Goal: Transaction & Acquisition: Purchase product/service

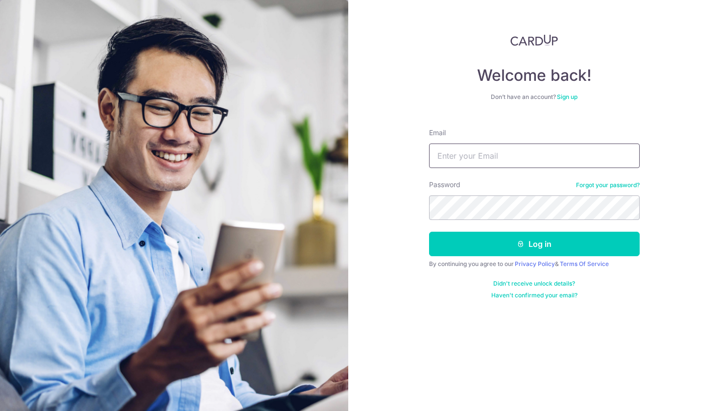
type input "Mabel.icious@live.com"
click at [534, 244] on button "Log in" at bounding box center [534, 244] width 211 height 24
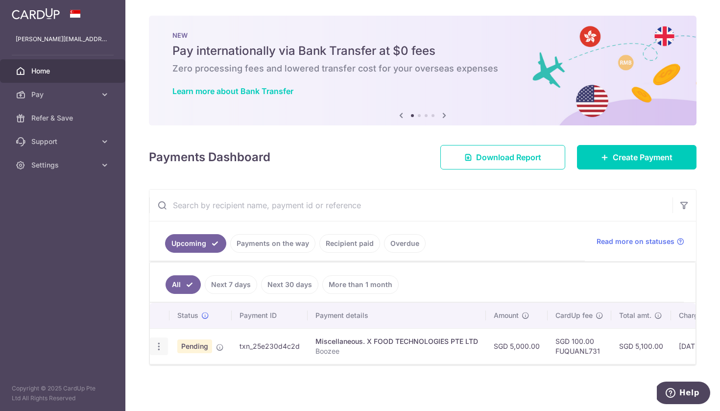
click at [156, 345] on icon "button" at bounding box center [159, 346] width 10 height 10
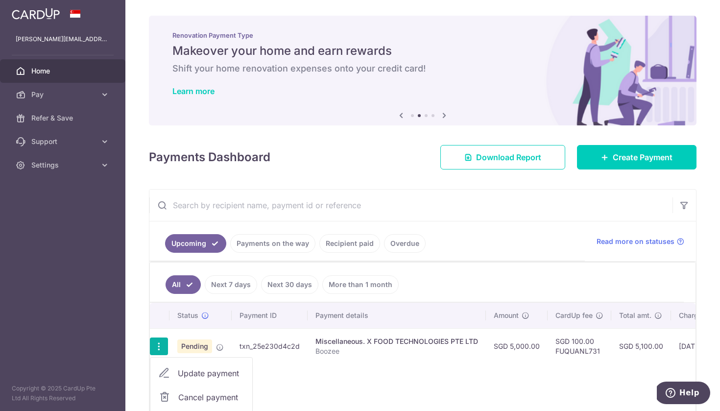
click at [173, 388] on link "Cancel payment" at bounding box center [201, 397] width 102 height 24
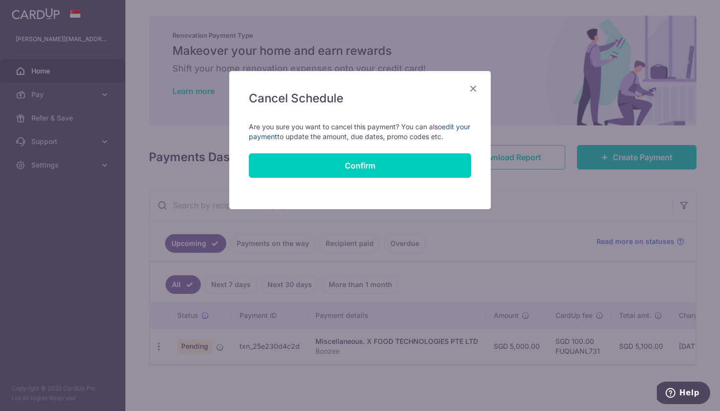
click at [448, 125] on link "edit your payment" at bounding box center [359, 131] width 221 height 18
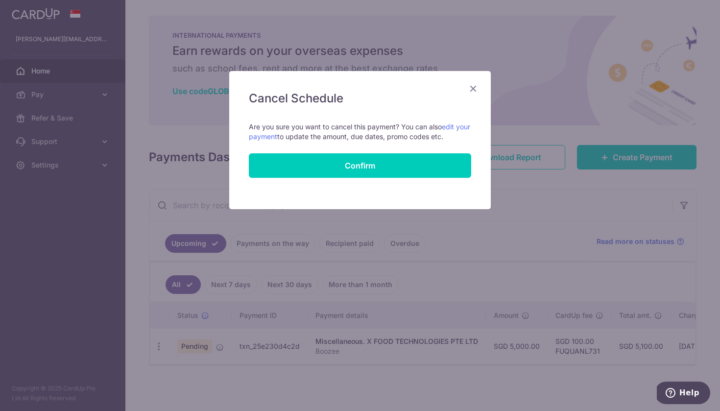
click at [468, 91] on icon "Close" at bounding box center [473, 88] width 12 height 12
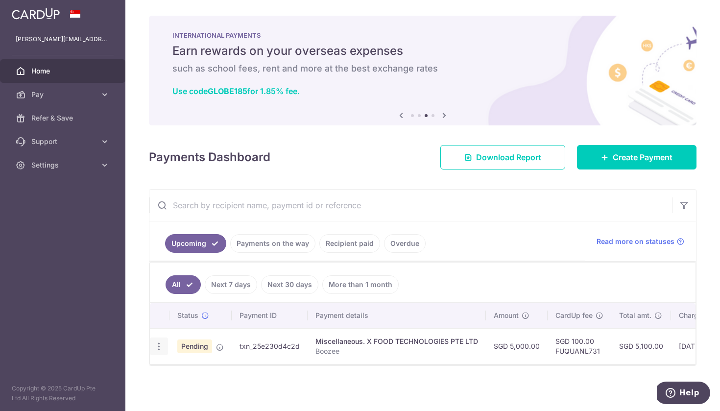
click at [157, 342] on icon "button" at bounding box center [159, 346] width 10 height 10
click at [180, 379] on link "Update payment" at bounding box center [201, 374] width 102 height 24
radio input "true"
type input "5,000.00"
type input "16/10/2025"
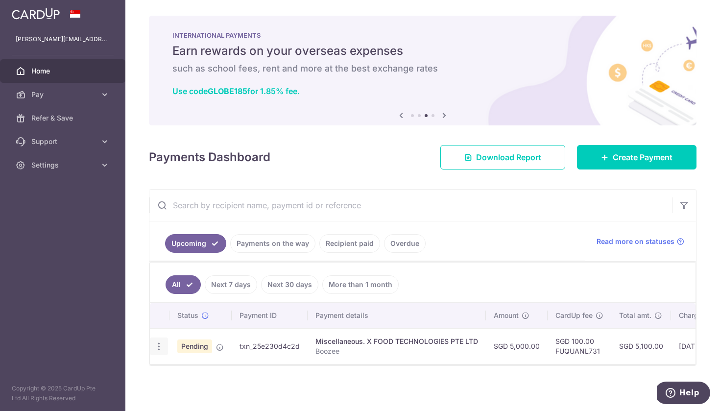
type input "Boozee"
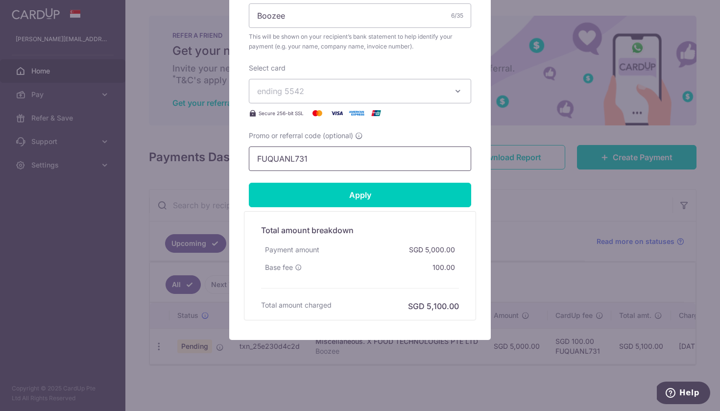
scroll to position [383, 0]
click at [326, 160] on input "FUQUANL731" at bounding box center [360, 158] width 222 height 24
paste input "SINGMORE"
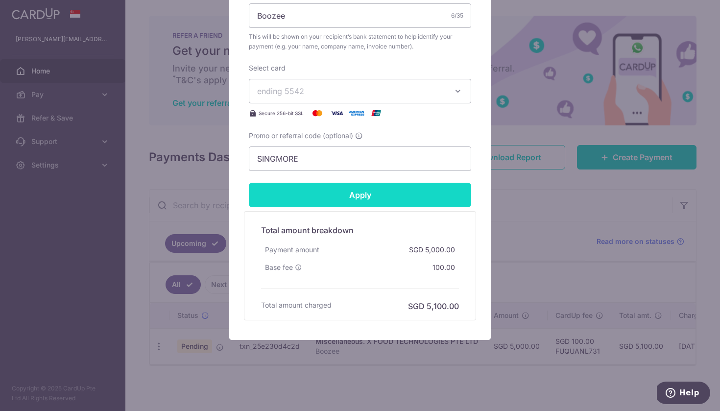
click at [328, 201] on input "Apply" at bounding box center [360, 195] width 222 height 24
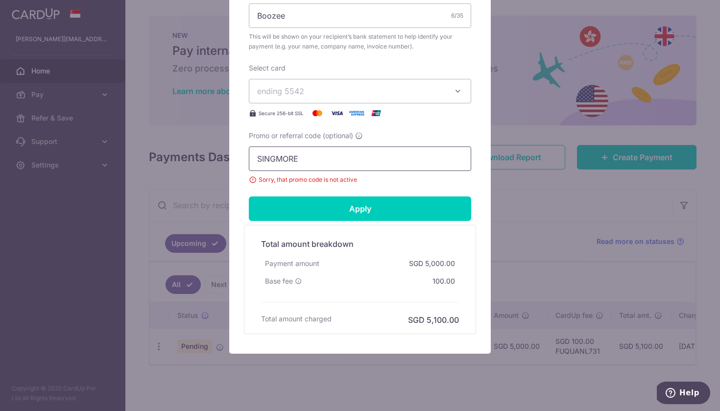
click at [305, 156] on input "SINGMORE" at bounding box center [360, 158] width 222 height 24
paste input "KELINVEST"
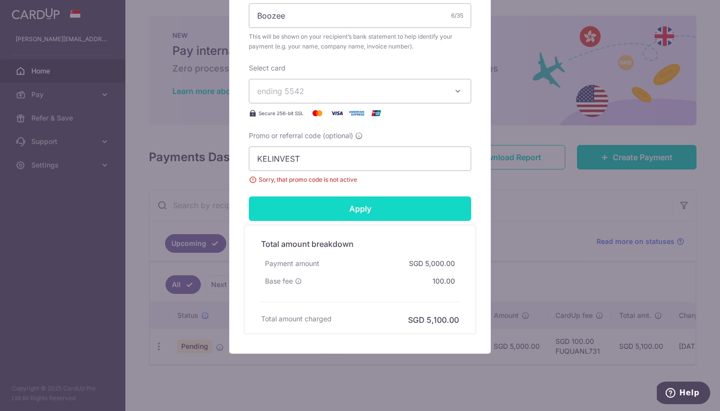
click at [313, 202] on input "Apply" at bounding box center [360, 208] width 222 height 24
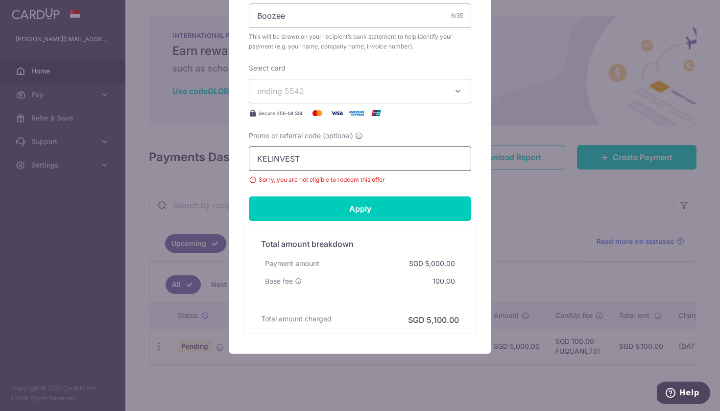
click at [304, 154] on input "KELINVEST" at bounding box center [360, 158] width 222 height 24
paste input "SINGFREE"
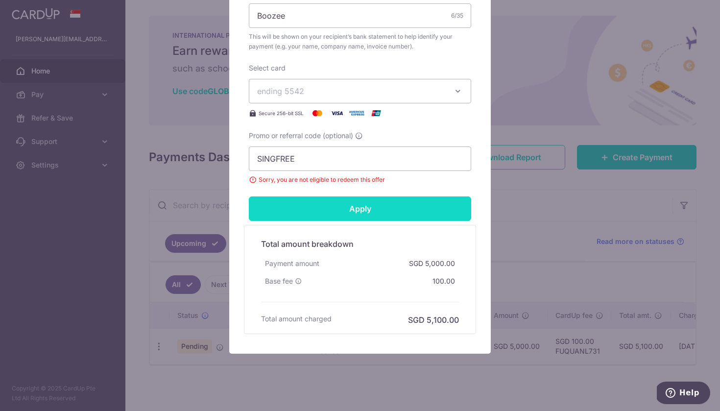
click at [296, 210] on input "Apply" at bounding box center [360, 208] width 222 height 24
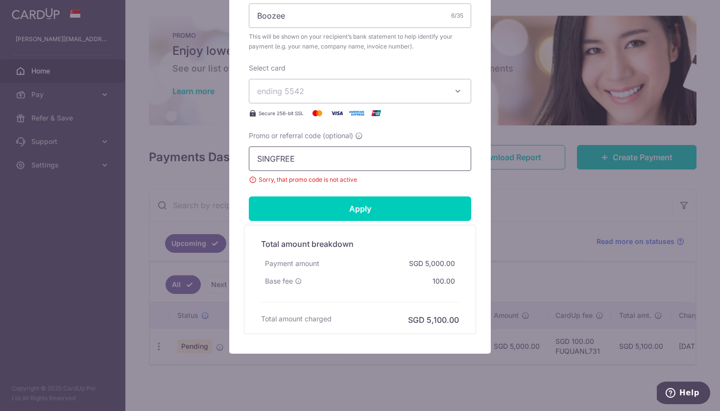
click at [334, 157] on input "SINGFREE" at bounding box center [360, 158] width 222 height 24
paste input "YEAP"
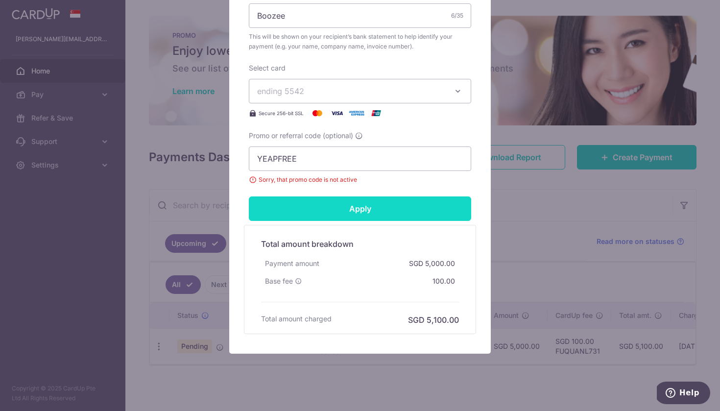
click at [319, 213] on input "Apply" at bounding box center [360, 208] width 222 height 24
click at [390, 207] on input "Apply" at bounding box center [360, 208] width 222 height 24
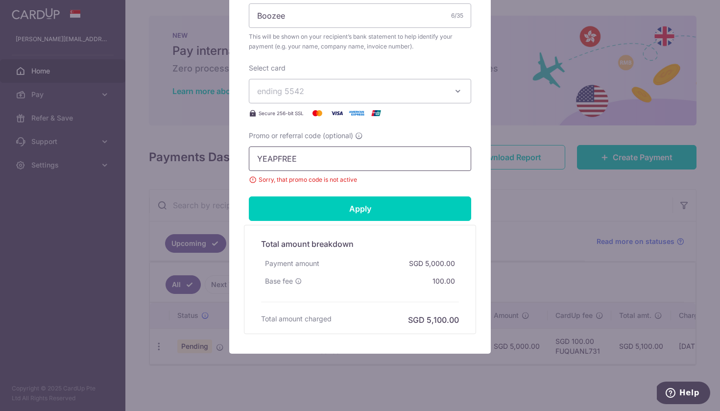
click at [320, 161] on input "YEAPFREE" at bounding box center [360, 158] width 222 height 24
paste input "SING18"
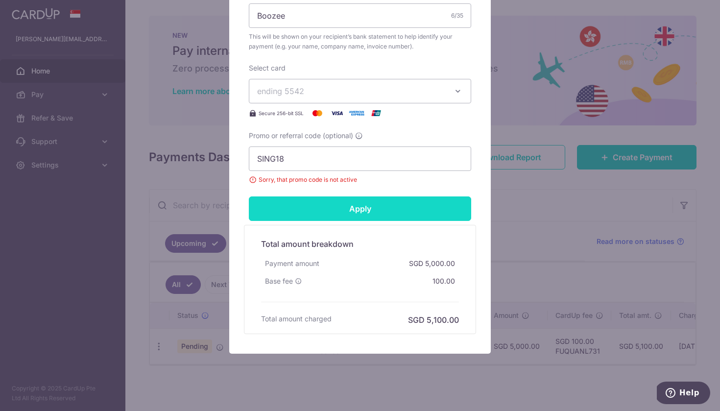
click at [315, 213] on input "Apply" at bounding box center [360, 208] width 222 height 24
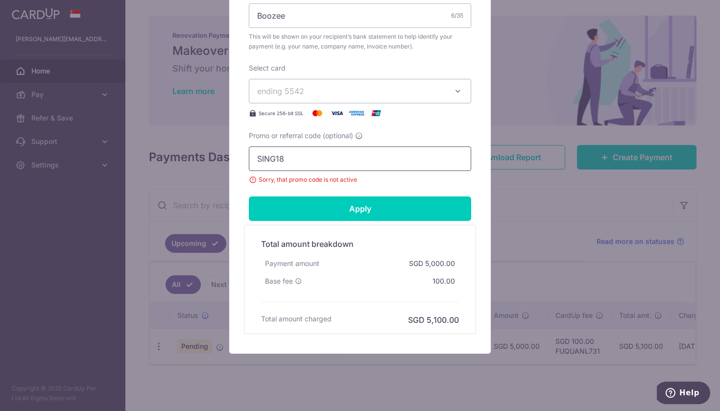
click at [304, 156] on input "SING18" at bounding box center [360, 158] width 222 height 24
paste input "3MORE"
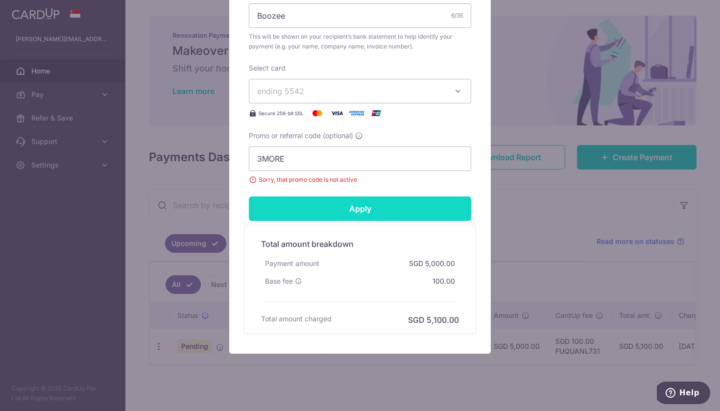
click at [297, 205] on input "Apply" at bounding box center [360, 208] width 222 height 24
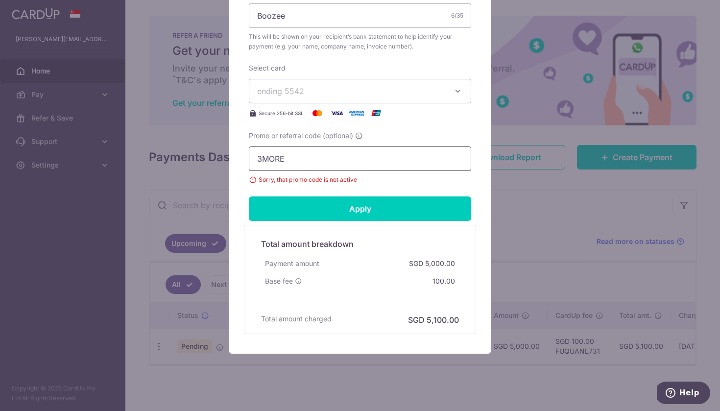
click at [311, 164] on input "3MORE" at bounding box center [360, 158] width 222 height 24
paste input "MILELION"
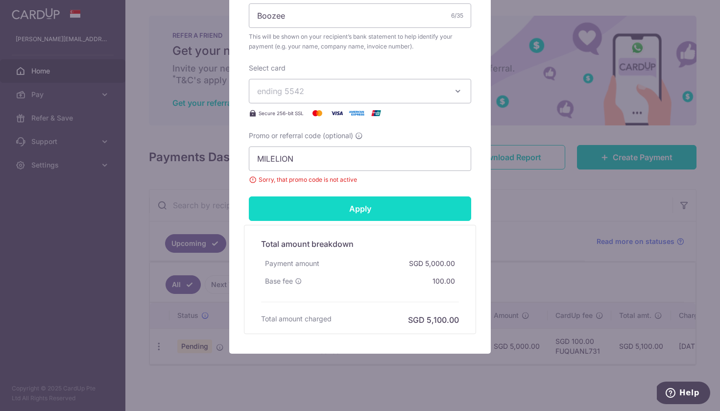
click at [313, 211] on input "Apply" at bounding box center [360, 208] width 222 height 24
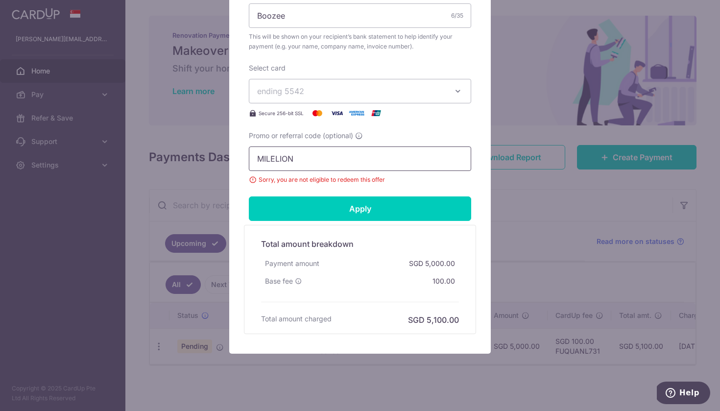
click at [326, 161] on input "MILELION" at bounding box center [360, 158] width 222 height 24
paste input "OFF225"
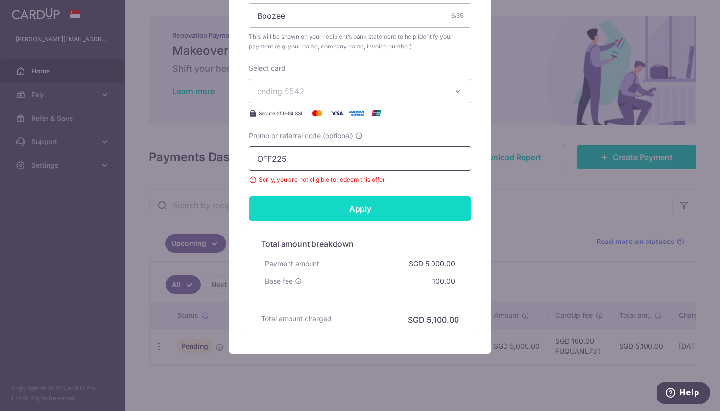
type input "OFF225"
click at [317, 212] on input "Apply" at bounding box center [360, 208] width 222 height 24
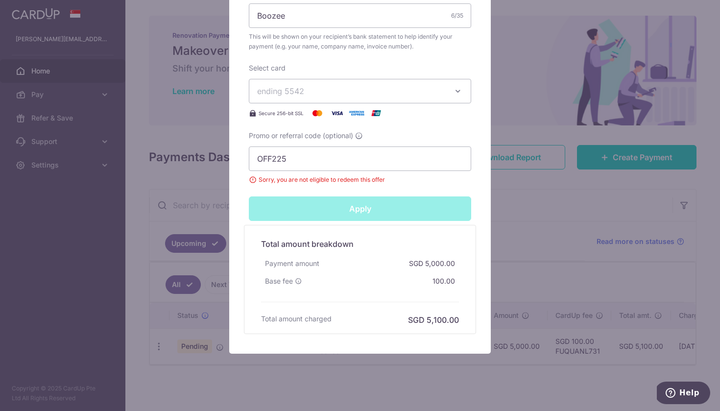
type input "Successfully Applied"
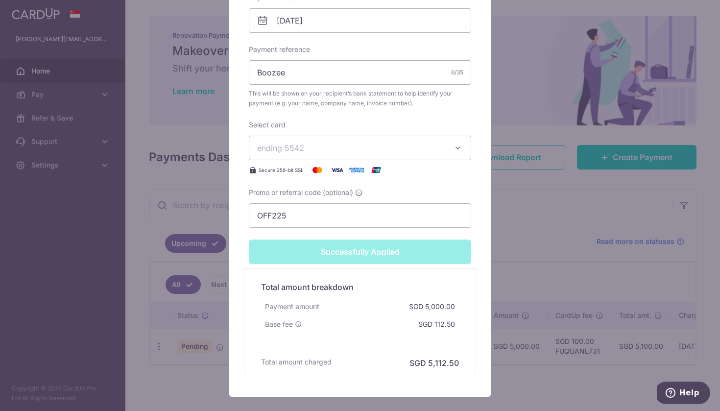
scroll to position [359, 0]
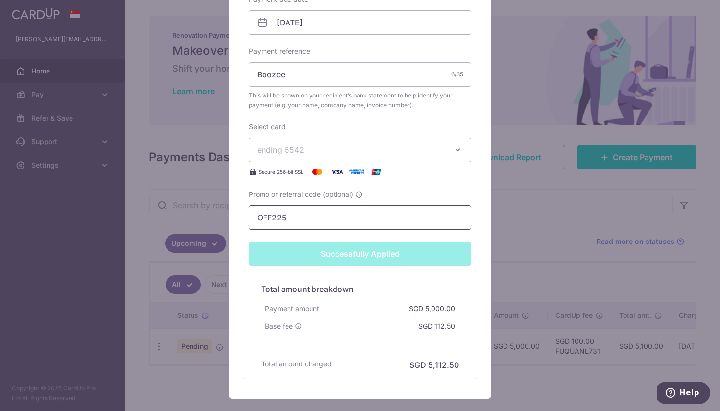
click at [311, 212] on input "OFF225" at bounding box center [360, 217] width 222 height 24
click at [311, 215] on input "OFF225" at bounding box center [360, 217] width 222 height 24
type input "Apply"
click at [366, 204] on form "By clicking apply, you will make changes to all payments to X FOOD TECHNOLOGIES…" at bounding box center [360, 66] width 222 height 628
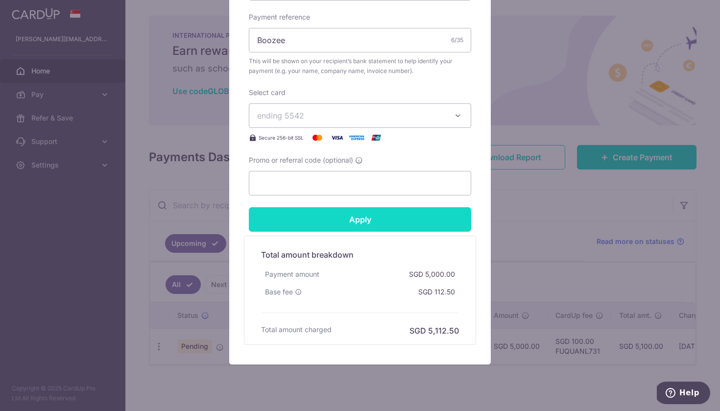
click at [373, 217] on input "Apply" at bounding box center [360, 219] width 222 height 24
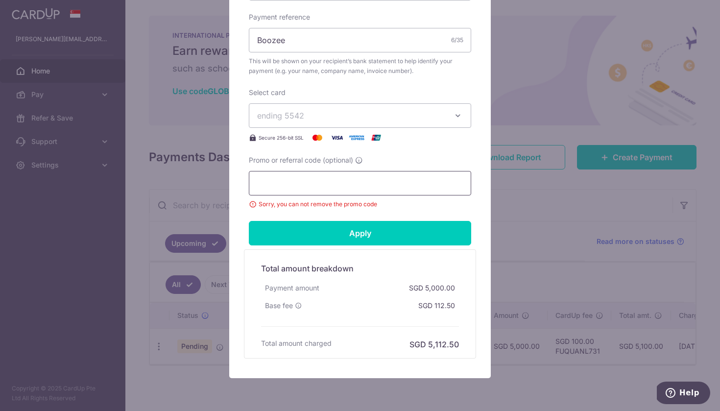
click at [367, 192] on input "Promo or referral code (optional)" at bounding box center [360, 183] width 222 height 24
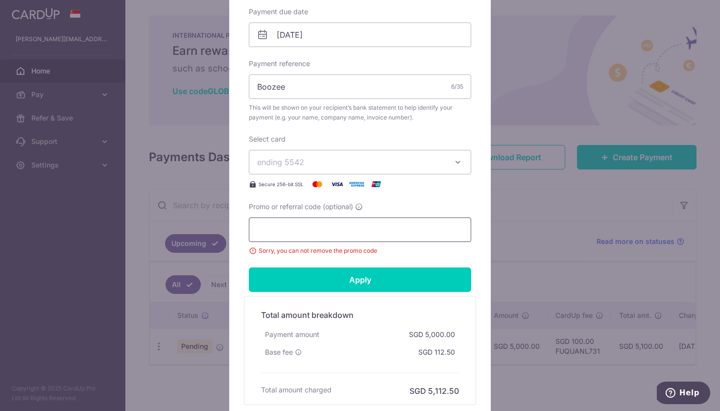
scroll to position [311, 0]
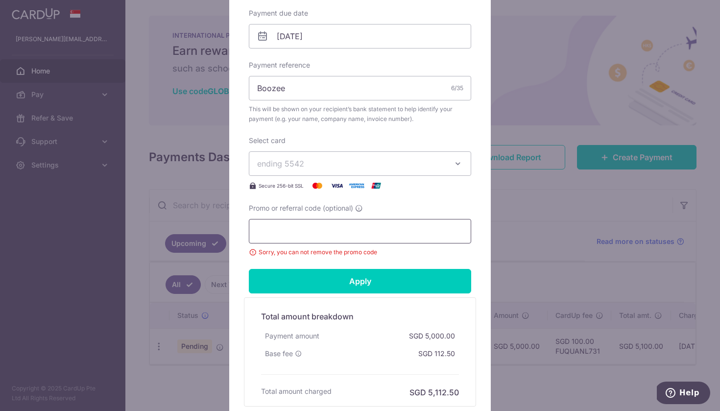
paste input "OFF225"
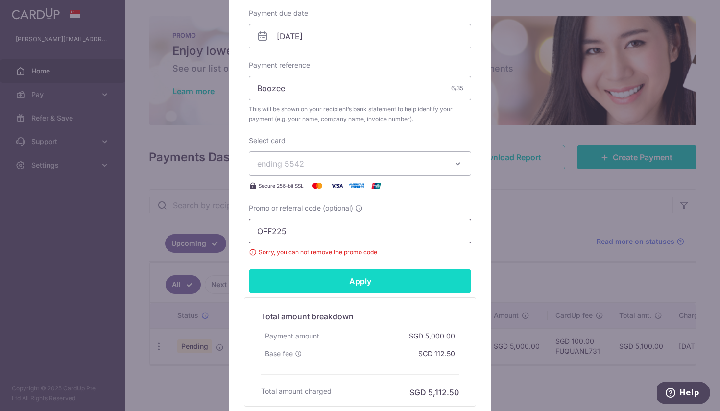
type input "OFF225"
click at [343, 291] on input "Apply" at bounding box center [360, 281] width 222 height 24
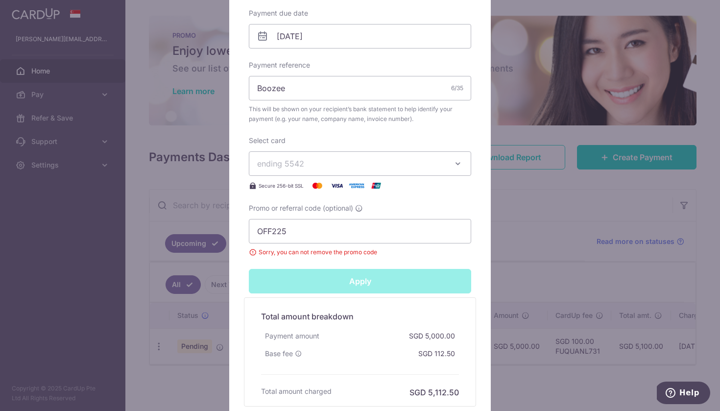
type input "Successfully Applied"
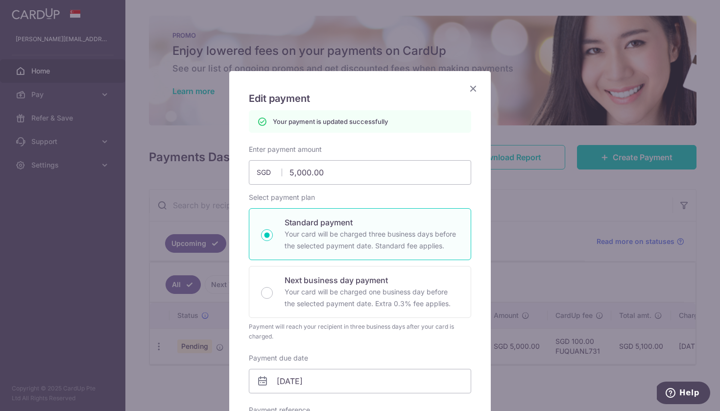
scroll to position [0, 0]
click at [477, 90] on icon "Close" at bounding box center [473, 88] width 12 height 12
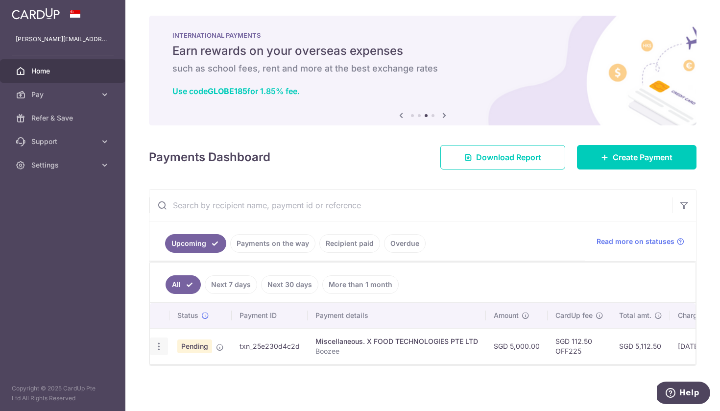
click at [159, 350] on icon "button" at bounding box center [159, 346] width 10 height 10
click at [186, 373] on span "Update payment" at bounding box center [211, 373] width 67 height 12
radio input "true"
type input "5,000.00"
type input "16/10/2025"
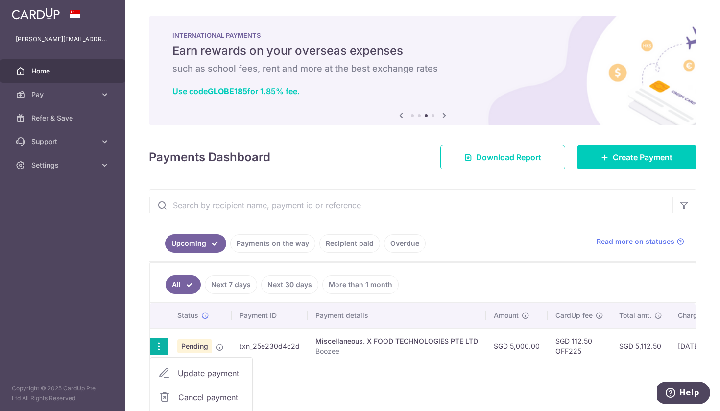
type input "Boozee"
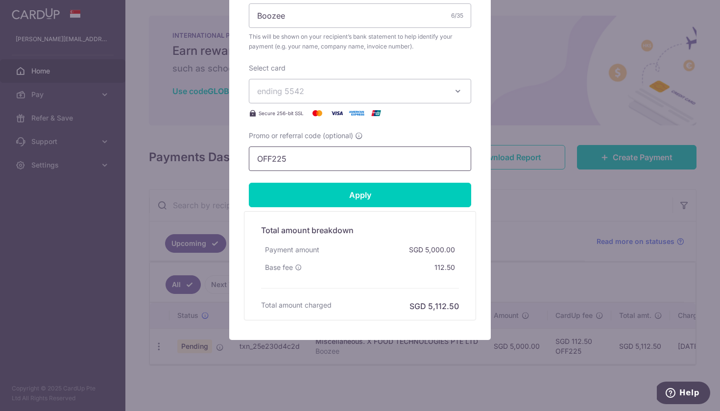
scroll to position [383, 0]
click at [330, 164] on input "OFF225" at bounding box center [360, 158] width 222 height 24
click at [306, 160] on input "OFF225" at bounding box center [360, 158] width 222 height 24
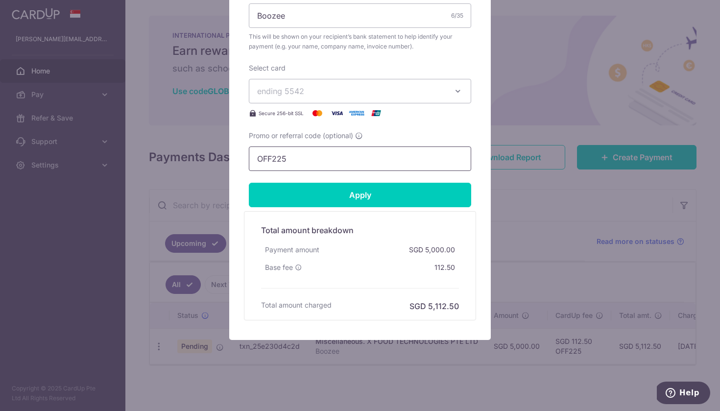
click at [306, 160] on input "OFF225" at bounding box center [360, 158] width 222 height 24
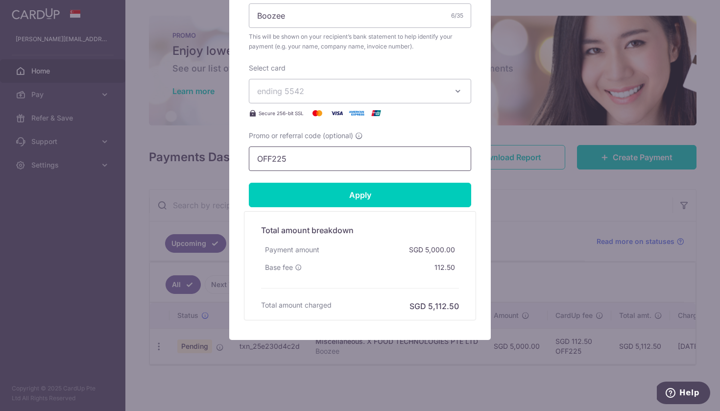
paste input "MCTAX25N"
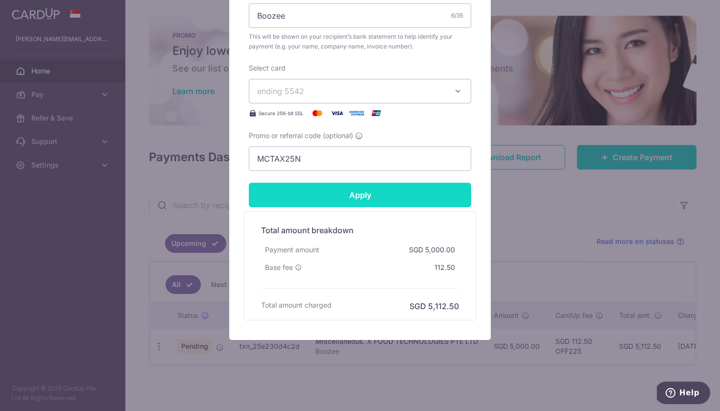
click at [315, 195] on input "Apply" at bounding box center [360, 195] width 222 height 24
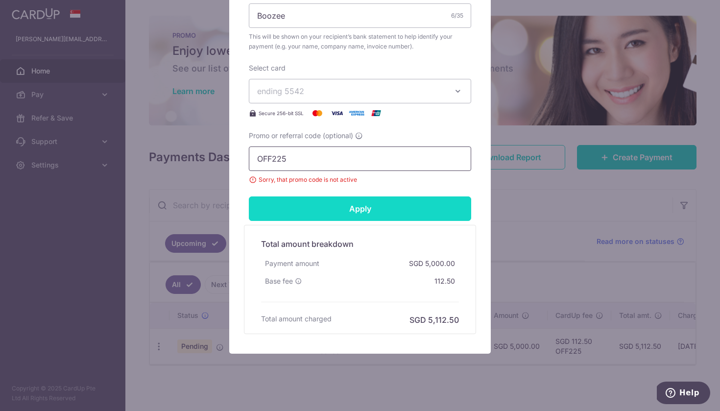
type input "OFF225"
click at [299, 217] on input "Apply" at bounding box center [360, 208] width 222 height 24
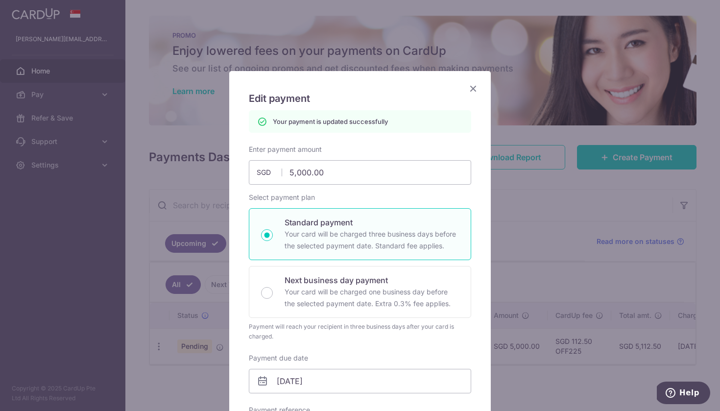
scroll to position [0, 0]
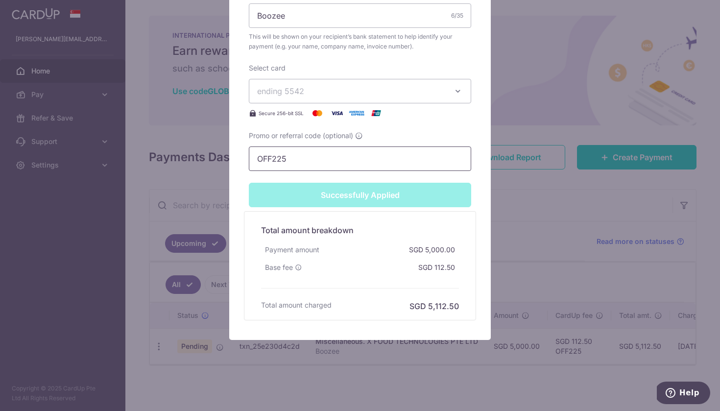
click at [331, 160] on input "OFF225" at bounding box center [360, 158] width 222 height 24
type input "Apply"
paste input "MLTAX25R"
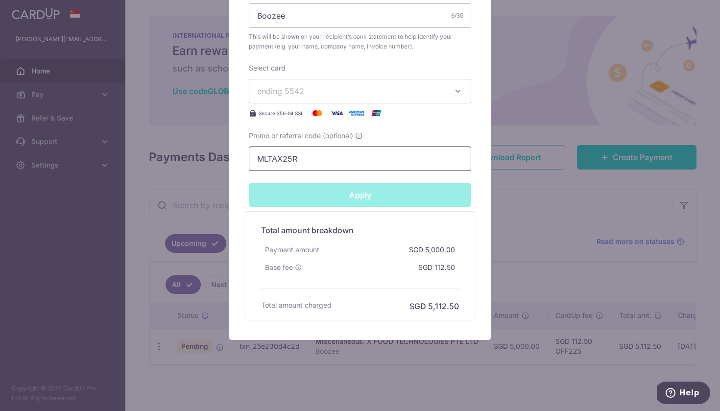
scroll to position [383, 0]
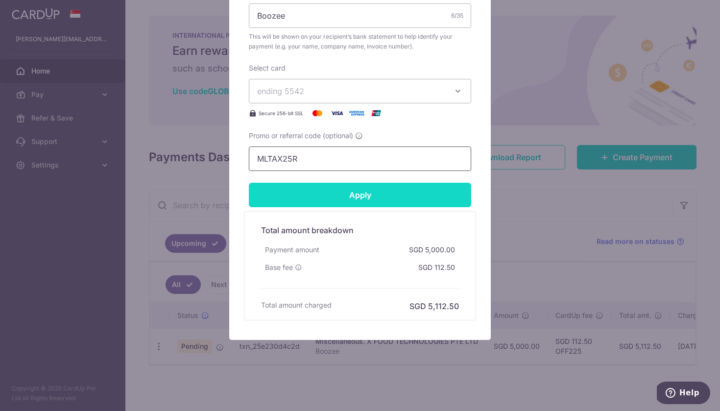
type input "MLTAX25R"
click at [338, 190] on input "Apply" at bounding box center [360, 195] width 222 height 24
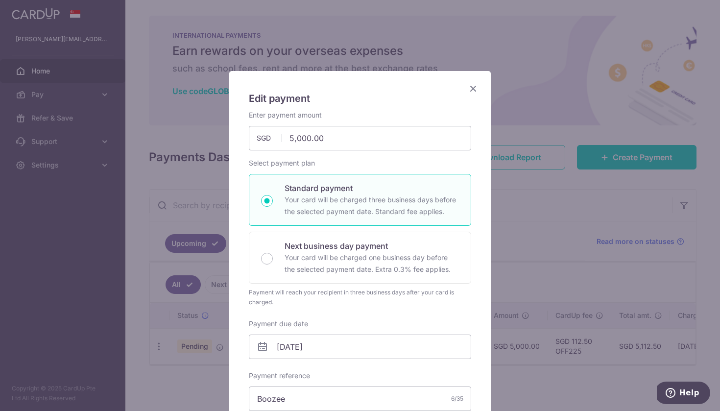
scroll to position [0, 0]
click at [470, 88] on icon "Close" at bounding box center [473, 88] width 12 height 12
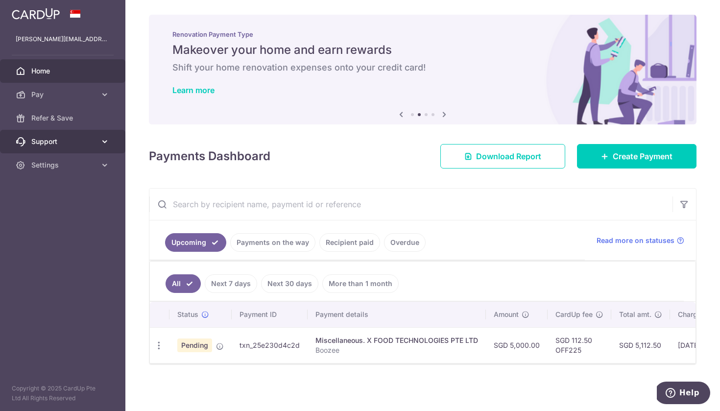
click at [106, 141] on icon at bounding box center [105, 142] width 10 height 10
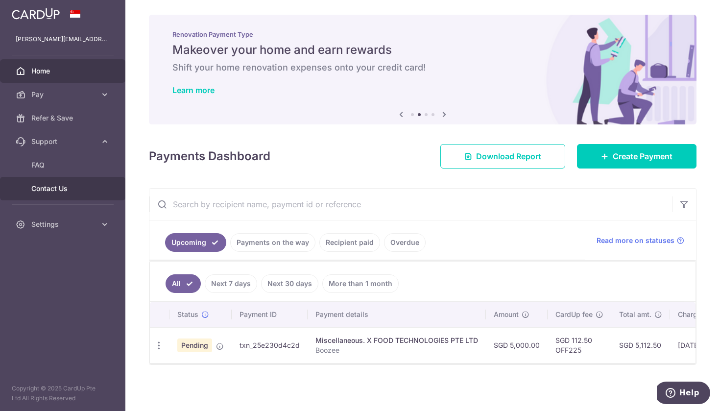
click at [83, 186] on span "Contact Us" at bounding box center [63, 189] width 65 height 10
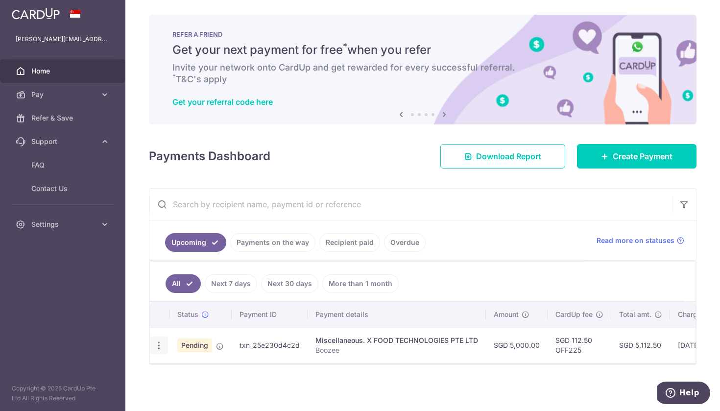
click at [155, 347] on icon "button" at bounding box center [159, 345] width 10 height 10
click at [197, 373] on span "Update payment" at bounding box center [211, 372] width 67 height 12
click at [169, 350] on td "Update payment Cancel payment" at bounding box center [160, 345] width 20 height 36
click at [162, 346] on icon "button" at bounding box center [159, 345] width 10 height 10
click at [167, 371] on icon at bounding box center [164, 372] width 12 height 12
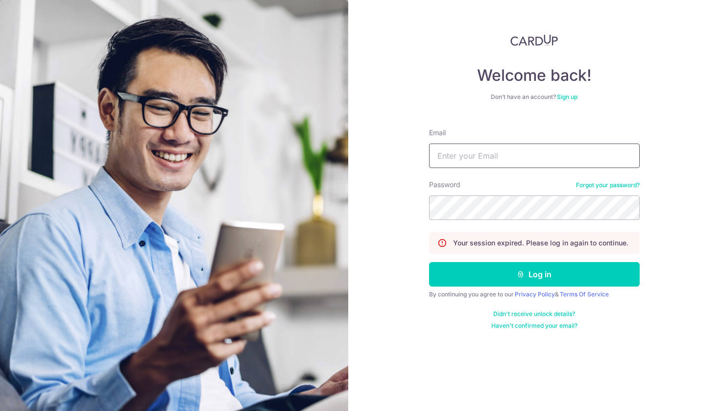
type input "[PERSON_NAME][EMAIL_ADDRESS][DOMAIN_NAME]"
click at [534, 274] on button "Log in" at bounding box center [534, 274] width 211 height 24
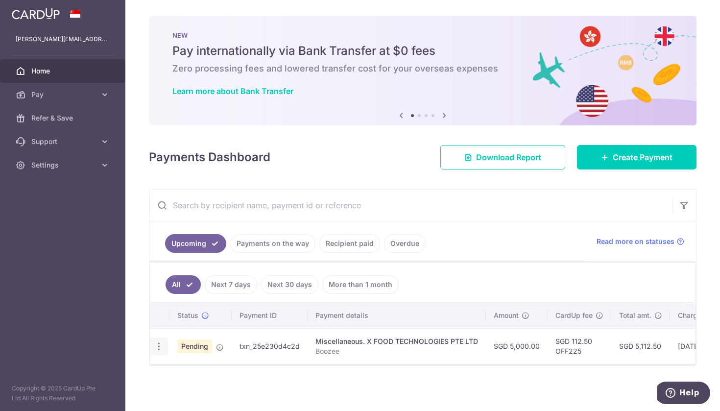
click at [156, 352] on div "Update payment Cancel payment" at bounding box center [159, 347] width 18 height 18
click at [162, 342] on icon "button" at bounding box center [159, 346] width 10 height 10
click at [179, 378] on span "Update payment" at bounding box center [211, 373] width 67 height 12
radio input "true"
type input "5,000.00"
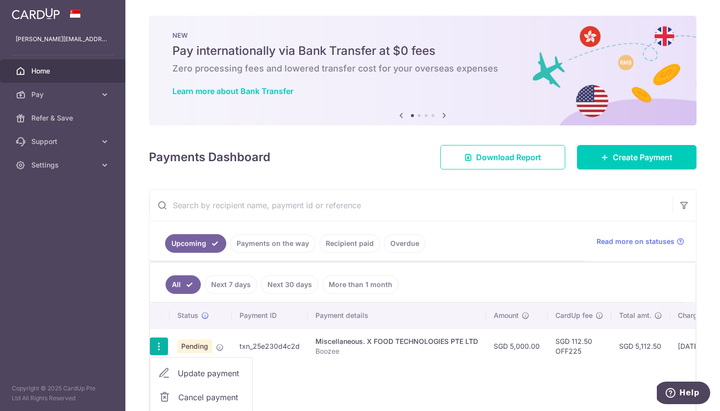
type input "16/10/2025"
type input "Boozee"
type input "OFF225"
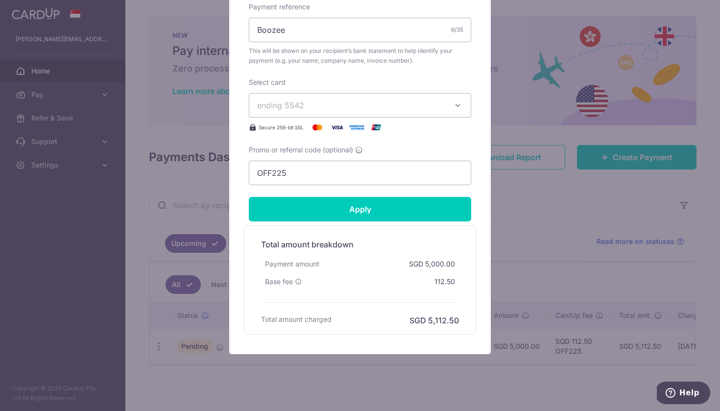
scroll to position [378, 0]
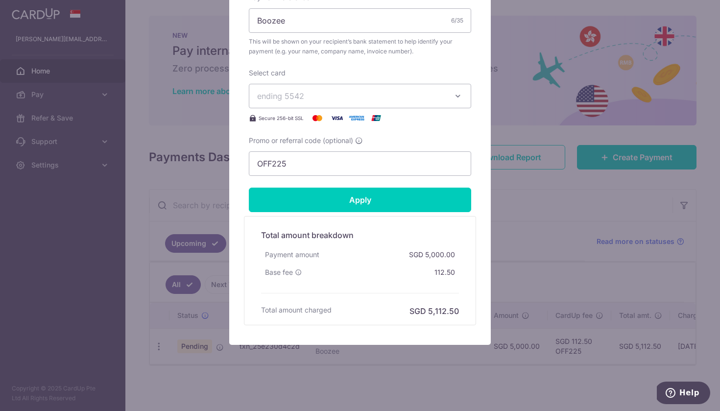
click at [443, 93] on span "ending 5542" at bounding box center [351, 96] width 188 height 12
click at [469, 91] on button "ending 5542" at bounding box center [360, 96] width 222 height 24
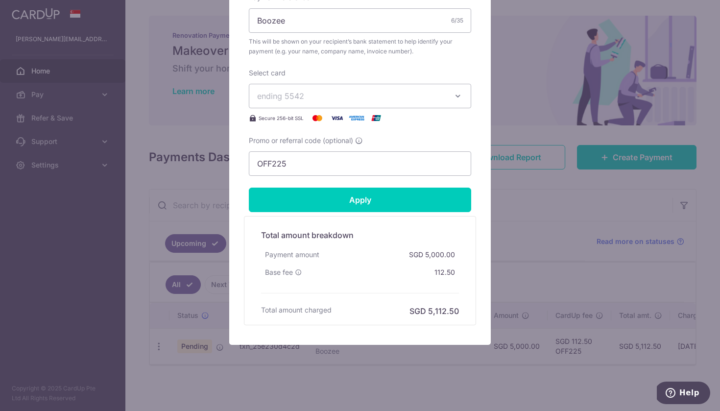
click at [157, 146] on div "Edit payment By clicking apply, you will make changes to all payments to X FOOD…" at bounding box center [360, 205] width 720 height 411
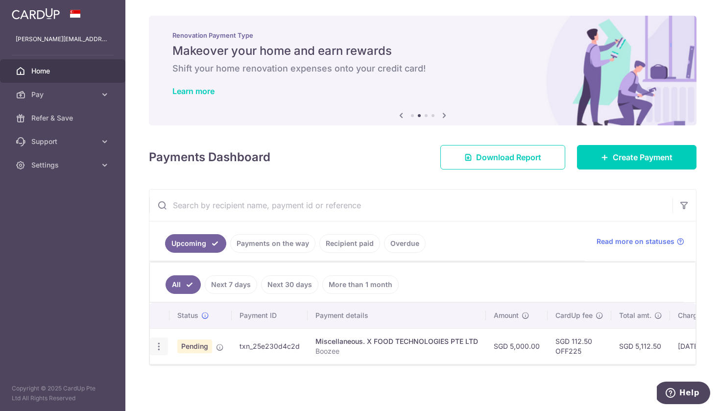
click at [160, 346] on icon "button" at bounding box center [159, 346] width 10 height 10
click at [113, 307] on aside "mabel.icious@live.com Home Pay Payments Recipients Cards Refer & Save Support F…" at bounding box center [62, 205] width 125 height 411
click at [95, 89] on link "Pay" at bounding box center [62, 95] width 125 height 24
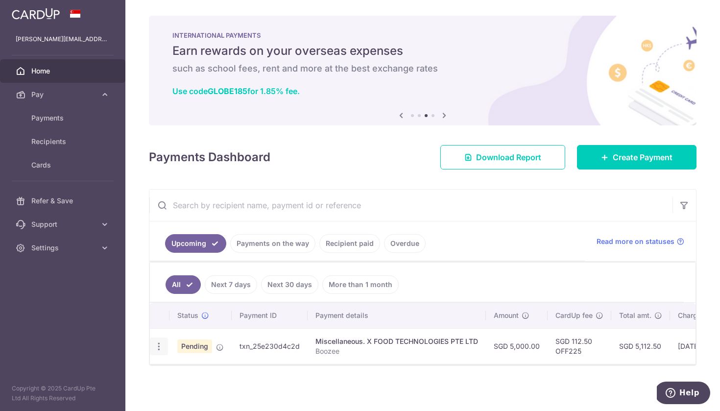
click at [165, 341] on div "Update payment Cancel payment" at bounding box center [159, 347] width 18 height 18
click at [155, 350] on icon "button" at bounding box center [159, 346] width 10 height 10
click at [168, 400] on icon at bounding box center [165, 397] width 12 height 12
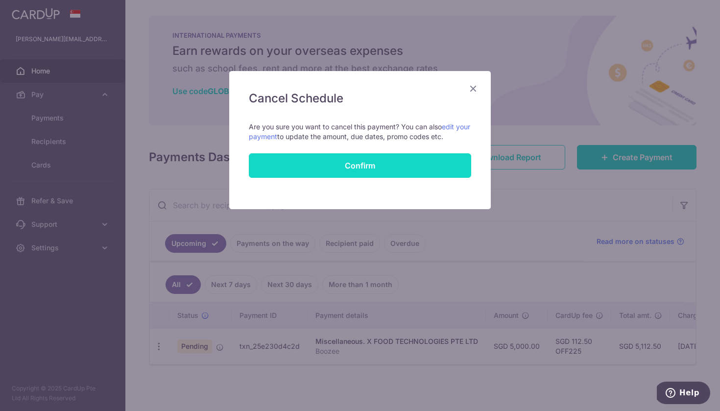
click at [385, 154] on button "Confirm" at bounding box center [360, 165] width 222 height 24
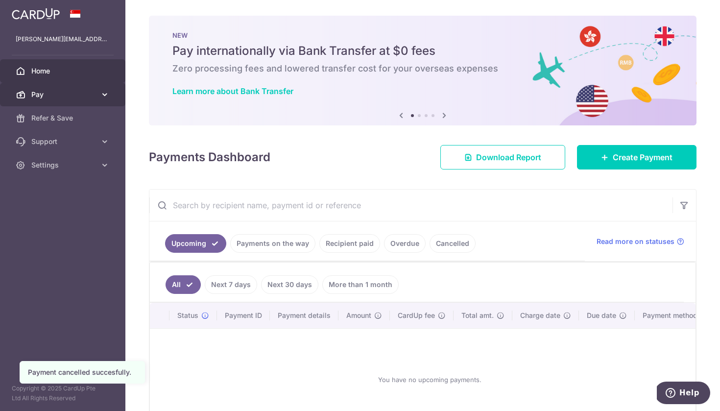
click at [51, 99] on link "Pay" at bounding box center [62, 95] width 125 height 24
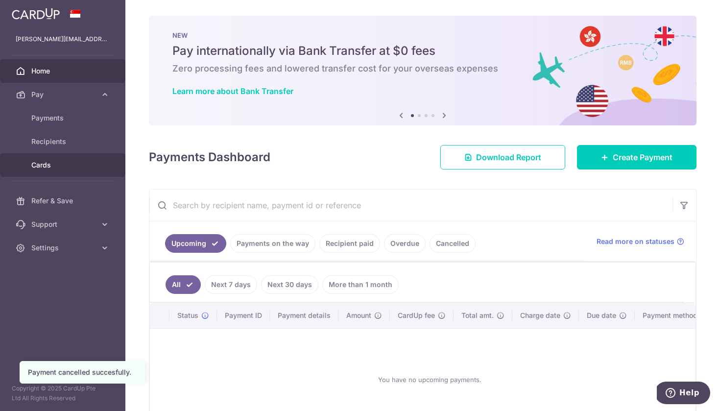
click at [33, 166] on span "Cards" at bounding box center [63, 165] width 65 height 10
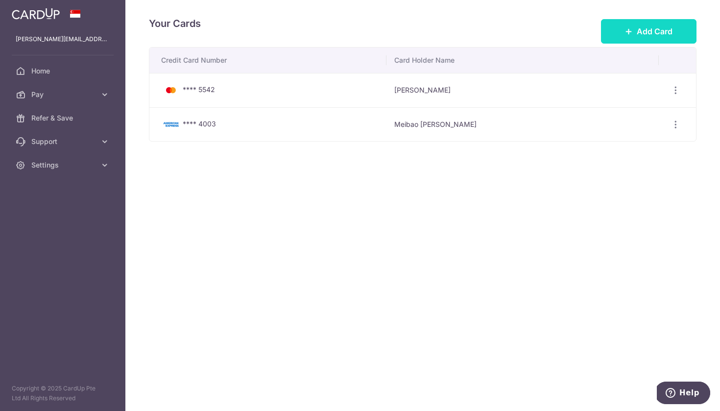
click at [665, 34] on span "Add Card" at bounding box center [655, 31] width 36 height 12
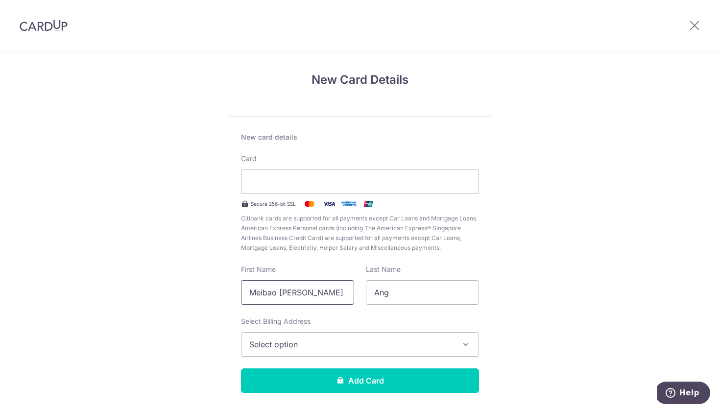
drag, startPoint x: 279, startPoint y: 294, endPoint x: 258, endPoint y: 262, distance: 38.6
click at [258, 262] on div "New card details Card Secure 256-bit SSL Citibank cards are supported for all p…" at bounding box center [360, 266] width 263 height 301
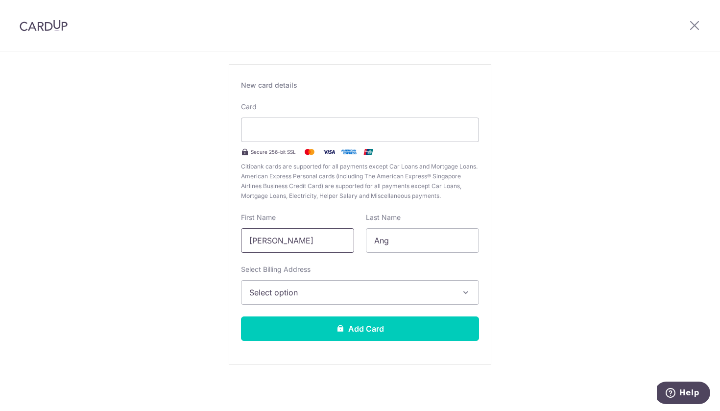
scroll to position [52, 0]
type input "[PERSON_NAME]"
click at [277, 296] on span "Select option" at bounding box center [351, 293] width 204 height 12
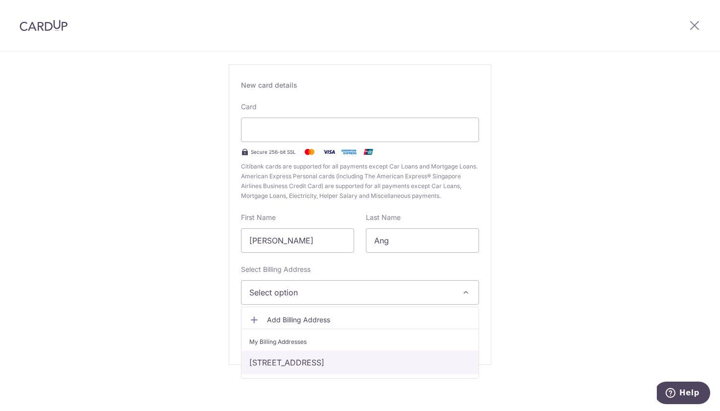
click at [267, 356] on link "[STREET_ADDRESS]" at bounding box center [359, 363] width 237 height 24
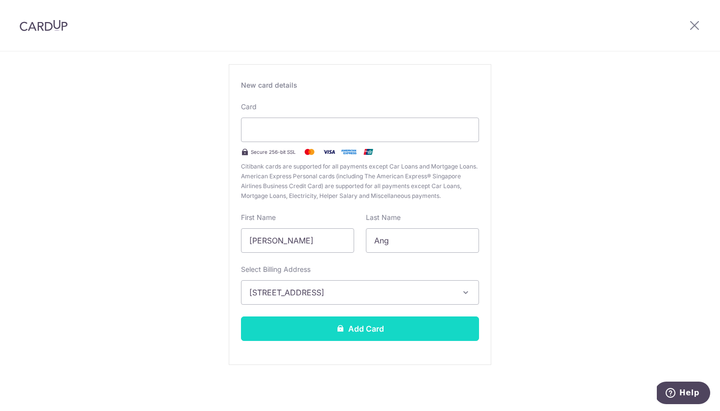
click at [259, 324] on button "Add Card" at bounding box center [360, 328] width 238 height 24
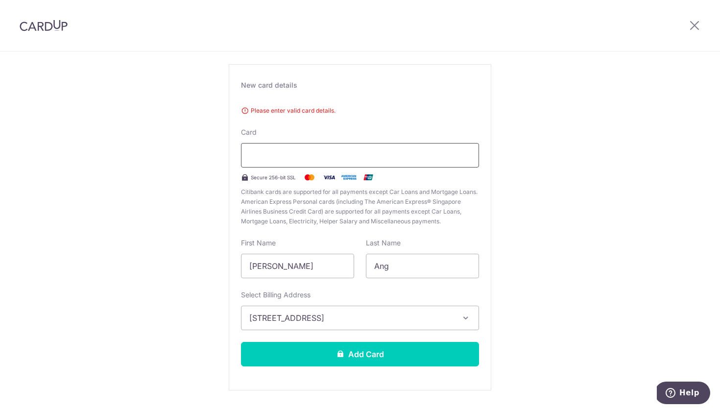
click at [419, 163] on div at bounding box center [360, 155] width 238 height 24
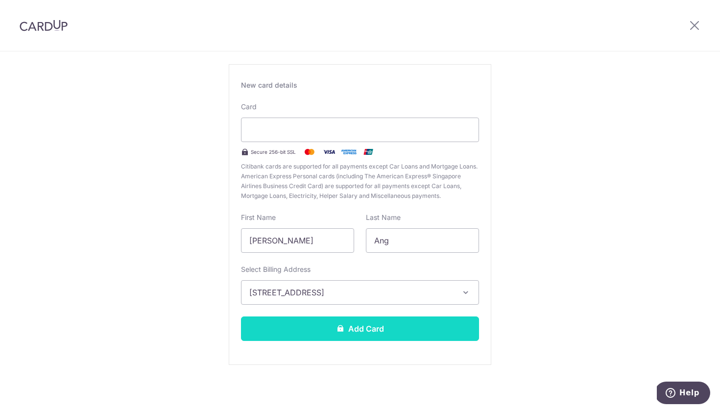
click at [295, 331] on button "Add Card" at bounding box center [360, 328] width 238 height 24
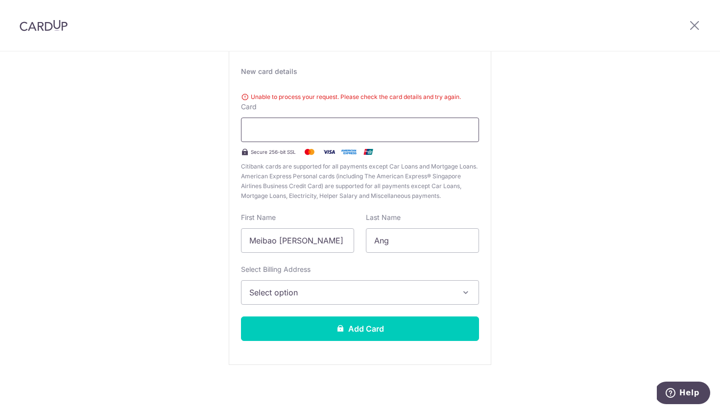
click at [299, 120] on div at bounding box center [360, 130] width 238 height 24
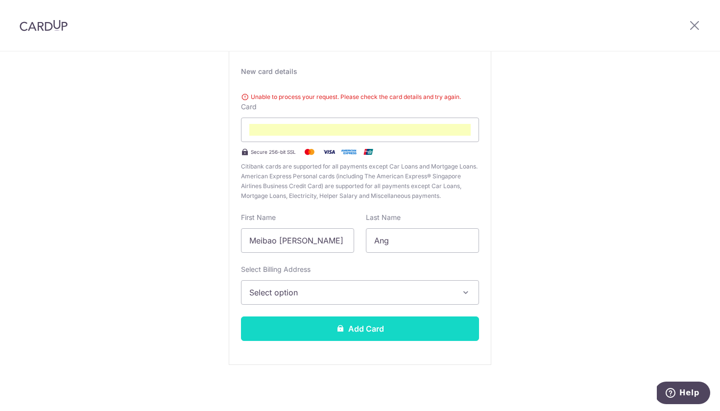
click at [320, 338] on button "Add Card" at bounding box center [360, 328] width 238 height 24
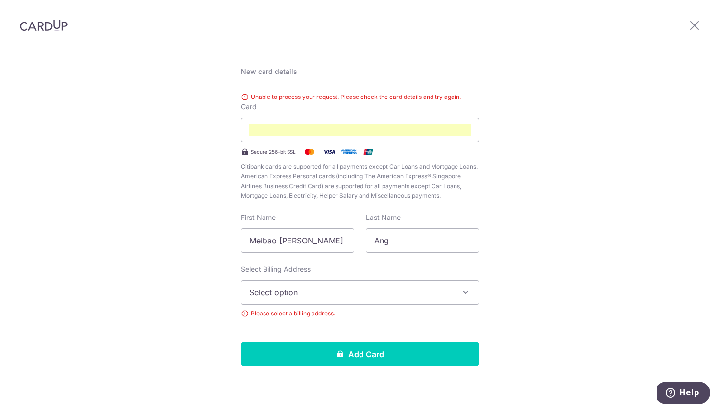
click at [341, 294] on span "Select option" at bounding box center [351, 293] width 204 height 12
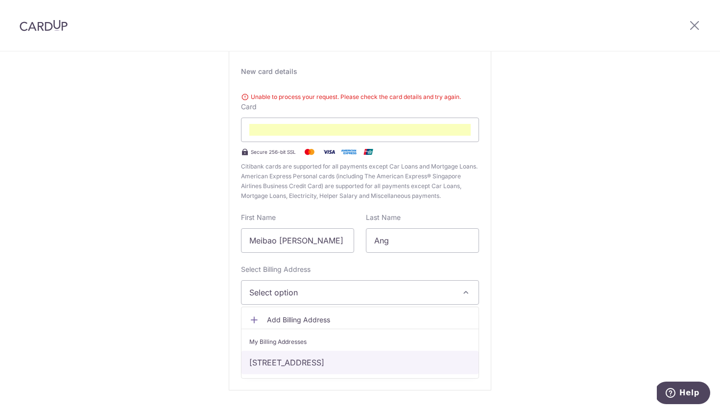
click at [314, 359] on link "[STREET_ADDRESS]" at bounding box center [359, 363] width 237 height 24
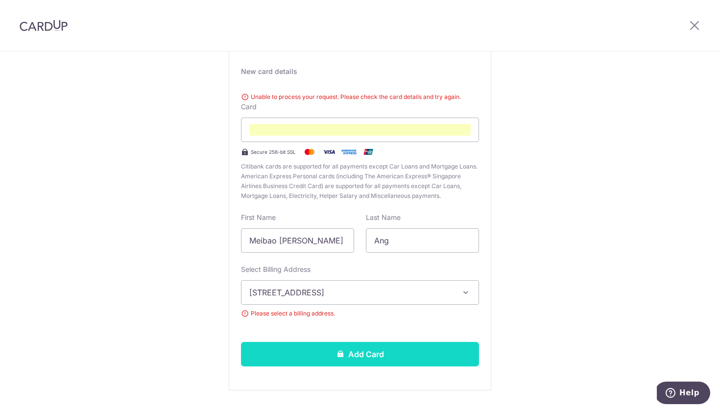
click at [314, 356] on button "Add Card" at bounding box center [360, 354] width 238 height 24
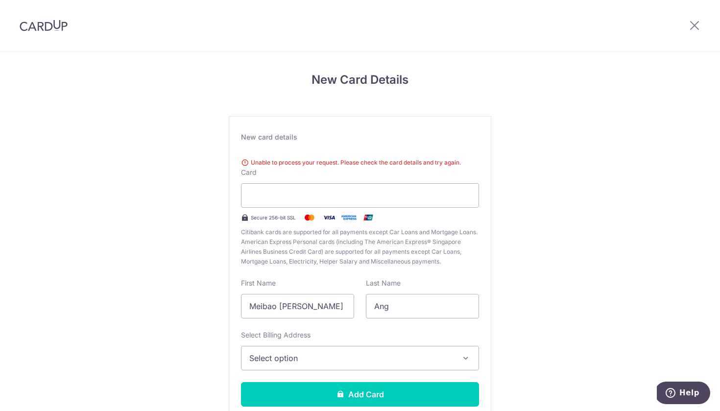
click at [598, 130] on div "New Card Details New card details Unable to process your request. Please check …" at bounding box center [360, 263] width 720 height 425
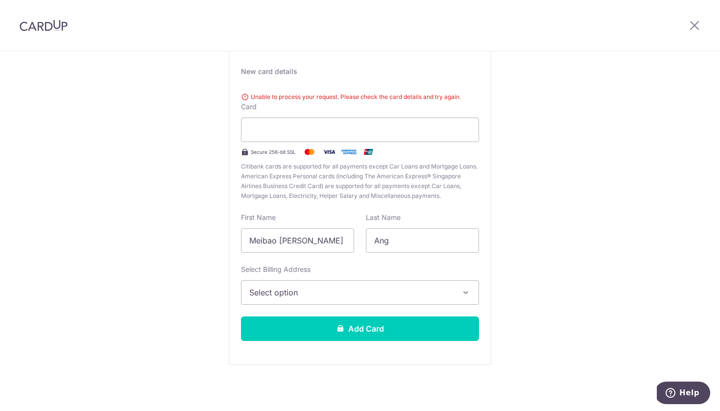
scroll to position [66, 0]
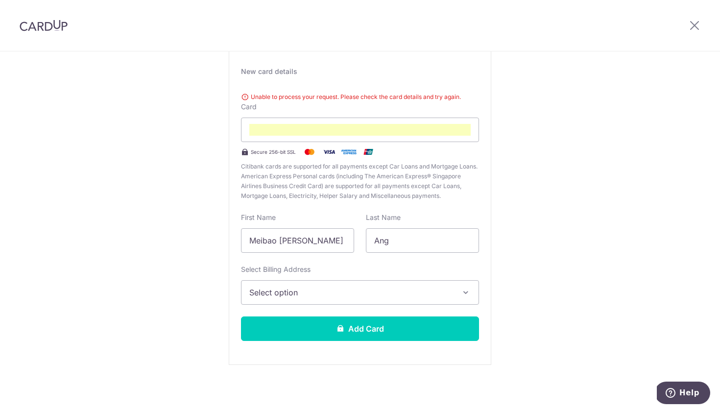
click at [305, 289] on span "Select option" at bounding box center [351, 293] width 204 height 12
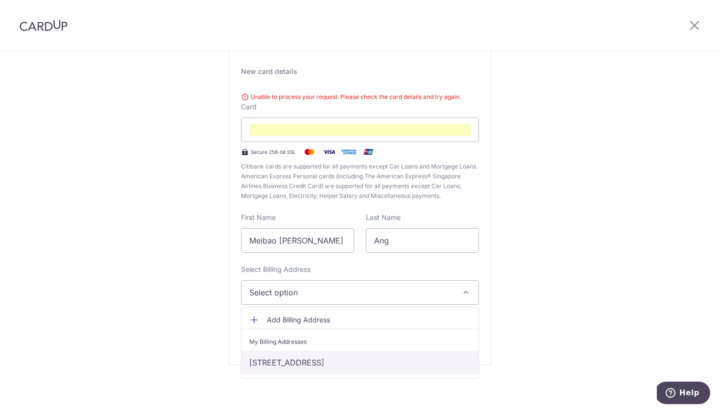
click at [281, 362] on link "[STREET_ADDRESS]" at bounding box center [359, 363] width 237 height 24
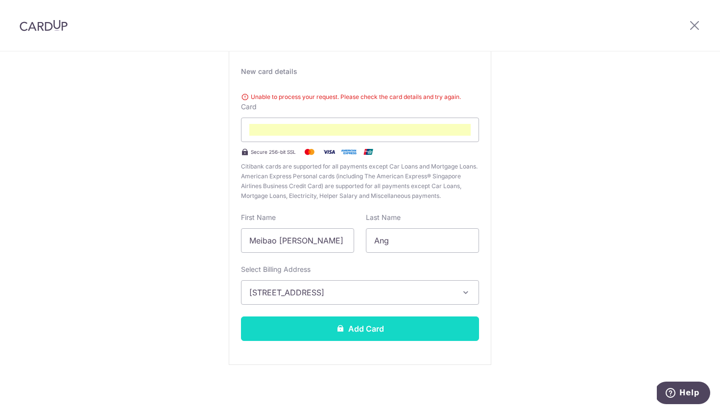
click at [326, 321] on button "Add Card" at bounding box center [360, 328] width 238 height 24
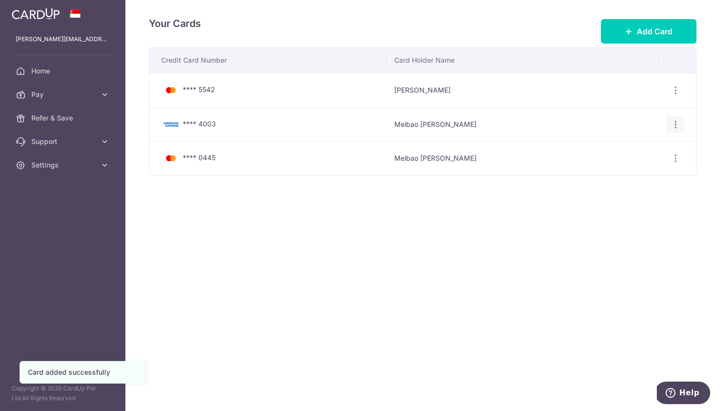
click at [676, 128] on icon "button" at bounding box center [676, 125] width 10 height 10
click at [631, 156] on span "View/Edit" at bounding box center [642, 151] width 67 height 12
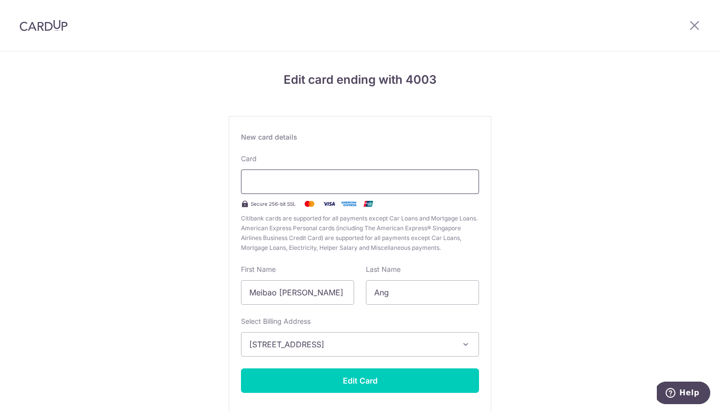
click at [297, 188] on div at bounding box center [360, 181] width 238 height 24
click at [273, 292] on input "Meibao [PERSON_NAME]" at bounding box center [297, 292] width 113 height 24
type input "[PERSON_NAME]"
click at [300, 191] on div at bounding box center [360, 181] width 238 height 24
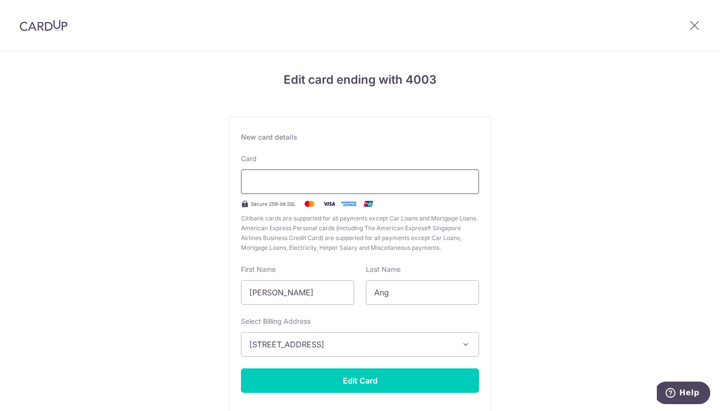
click at [300, 191] on div at bounding box center [360, 181] width 238 height 24
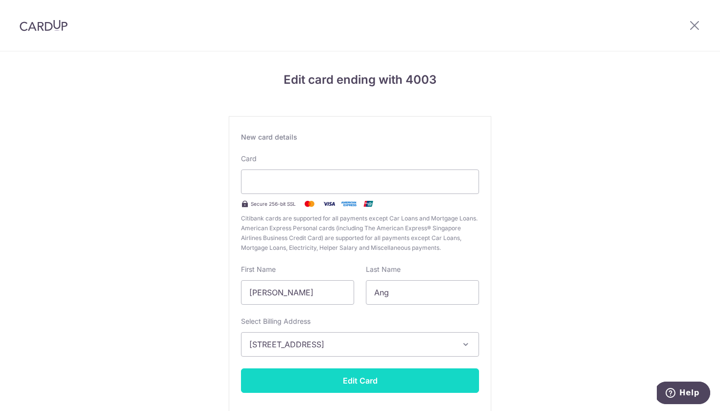
click at [339, 376] on button "Edit Card" at bounding box center [360, 380] width 238 height 24
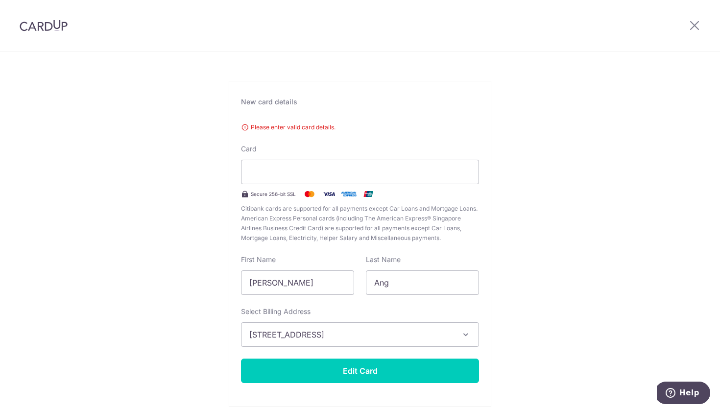
scroll to position [44, 0]
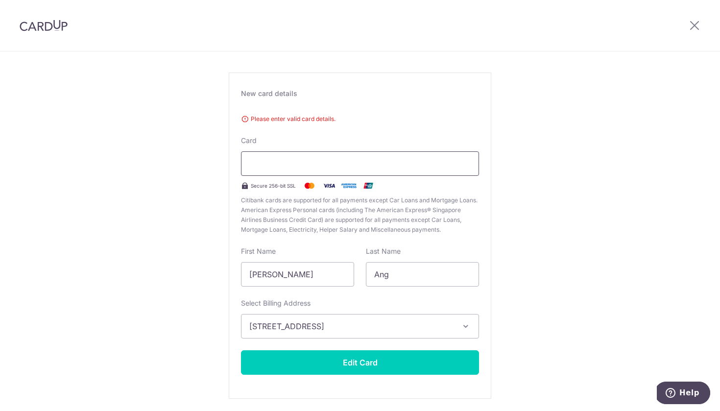
click at [371, 157] on div at bounding box center [360, 163] width 238 height 24
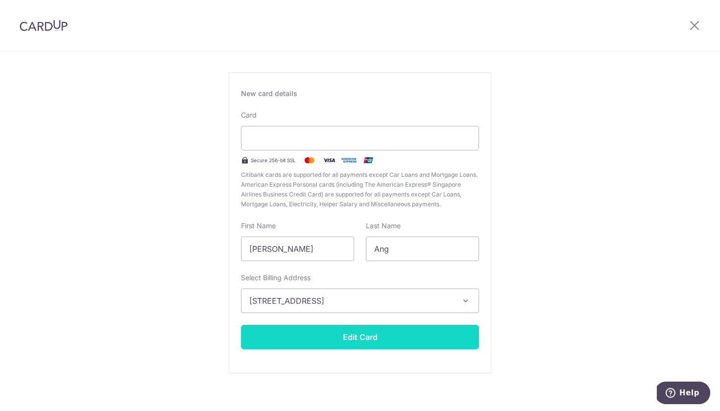
click at [345, 344] on button "Edit Card" at bounding box center [360, 337] width 238 height 24
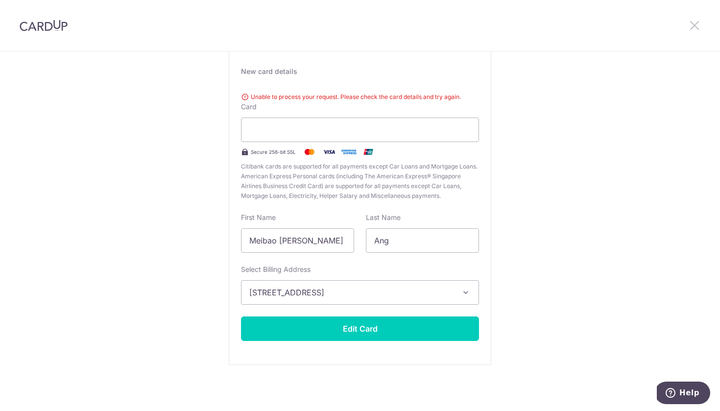
click at [695, 23] on icon at bounding box center [695, 25] width 12 height 12
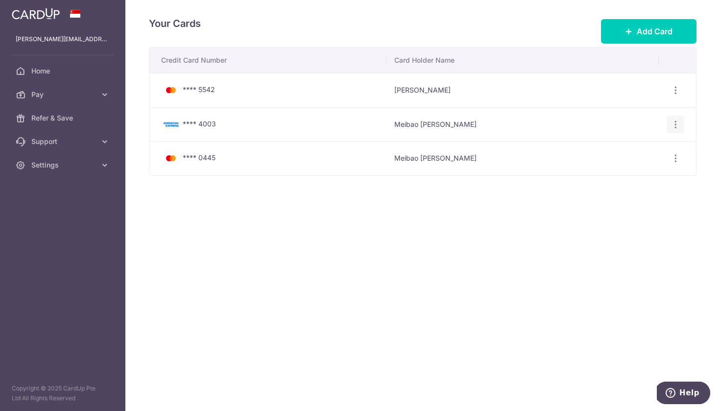
click at [676, 125] on icon "button" at bounding box center [676, 125] width 10 height 10
click at [630, 170] on span "Delete" at bounding box center [642, 175] width 67 height 12
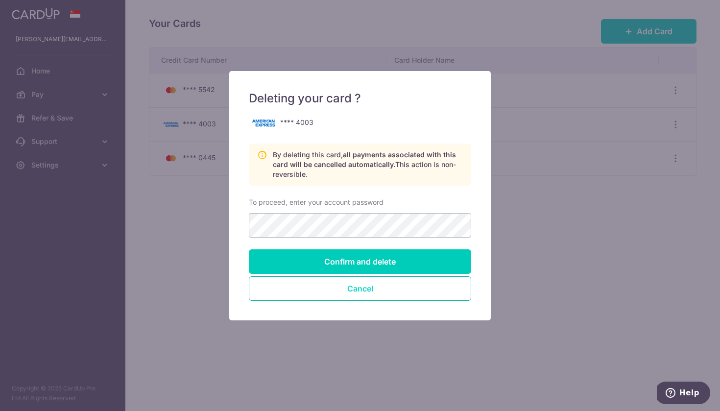
click at [408, 290] on button "Cancel" at bounding box center [360, 288] width 222 height 24
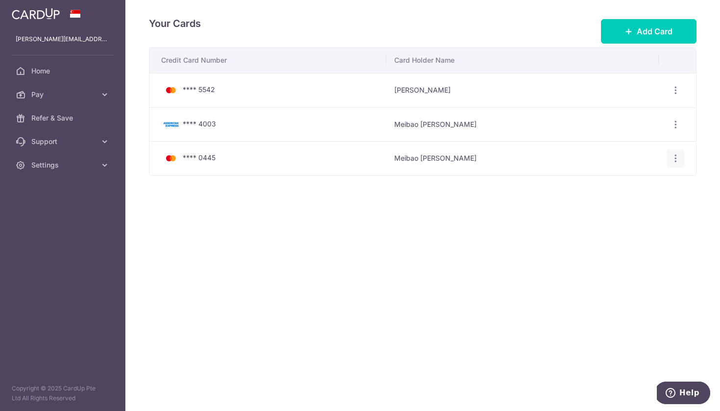
click at [676, 153] on icon "button" at bounding box center [676, 158] width 10 height 10
click at [625, 180] on span "View/Edit" at bounding box center [642, 186] width 67 height 12
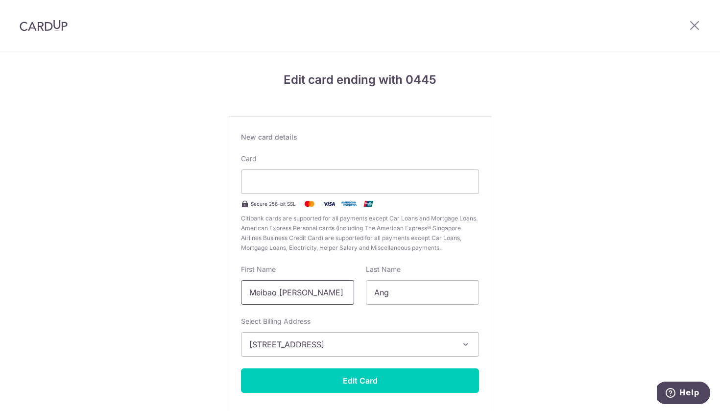
click at [262, 287] on input "Meibao Mabel" at bounding box center [297, 292] width 113 height 24
type input "Mabel"
click at [289, 175] on div at bounding box center [360, 181] width 238 height 24
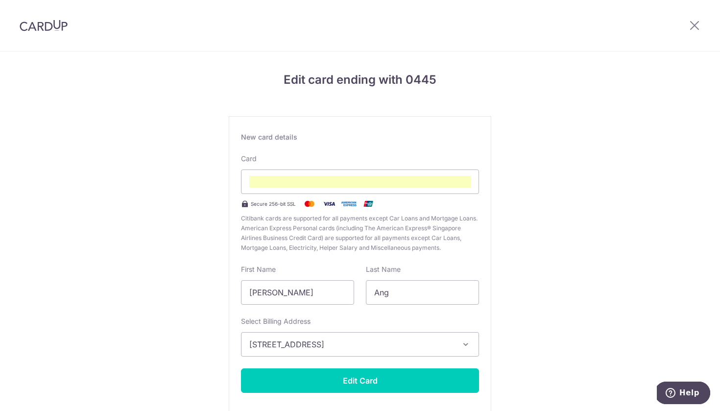
click at [165, 291] on div "Edit card ending with 0445 New card details Card Secure 256-bit SSL Citibank ca…" at bounding box center [360, 256] width 720 height 411
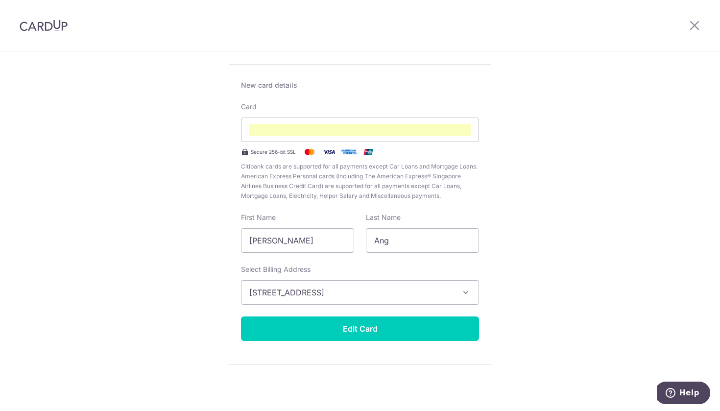
scroll to position [52, 0]
click at [320, 238] on input "Mabel" at bounding box center [297, 240] width 113 height 24
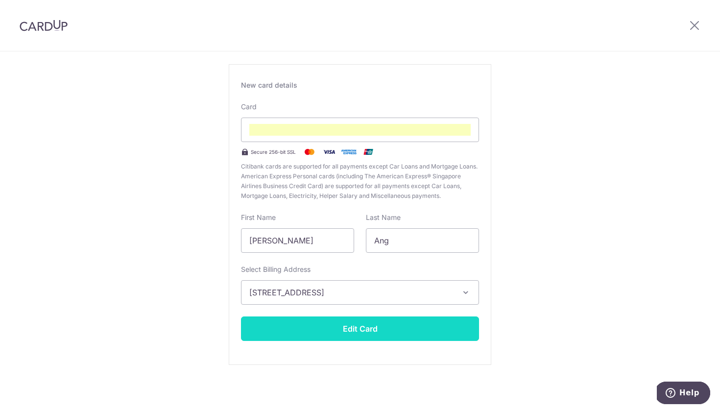
click at [329, 337] on button "Edit Card" at bounding box center [360, 328] width 238 height 24
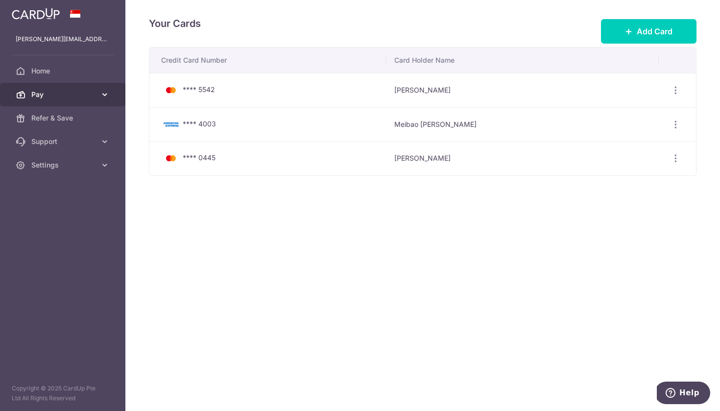
click at [37, 103] on link "Pay" at bounding box center [62, 95] width 125 height 24
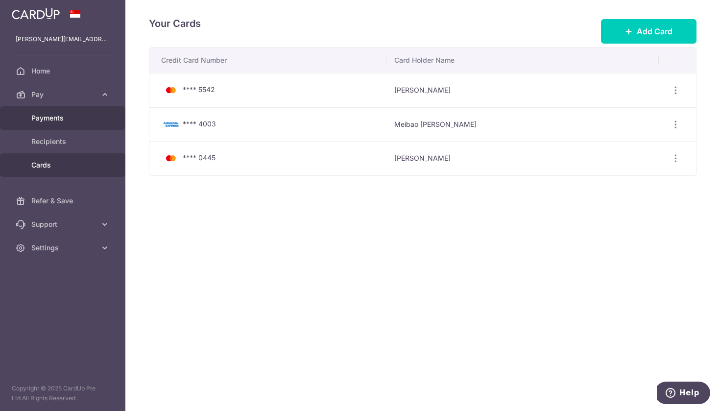
click at [46, 125] on link "Payments" at bounding box center [62, 118] width 125 height 24
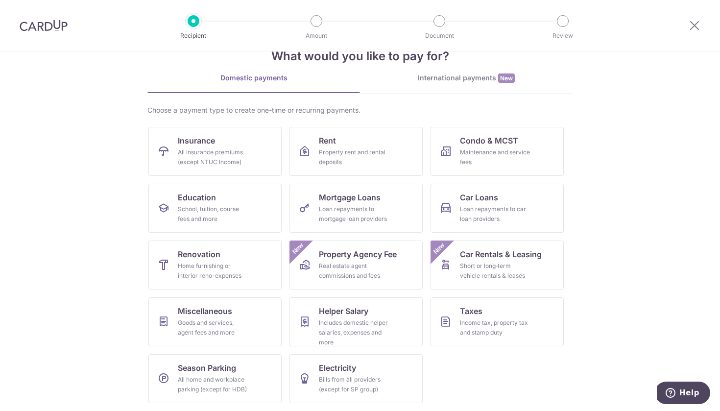
scroll to position [27, 0]
click at [442, 72] on div "What would you like to pay for? Domestic payments International payments New Ch…" at bounding box center [359, 217] width 425 height 387
click at [442, 80] on div "International payments New" at bounding box center [466, 78] width 213 height 10
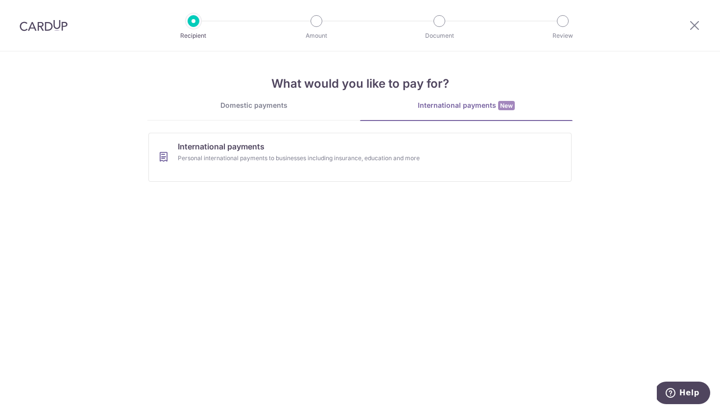
scroll to position [0, 0]
click at [280, 109] on div "Domestic payments" at bounding box center [253, 105] width 213 height 10
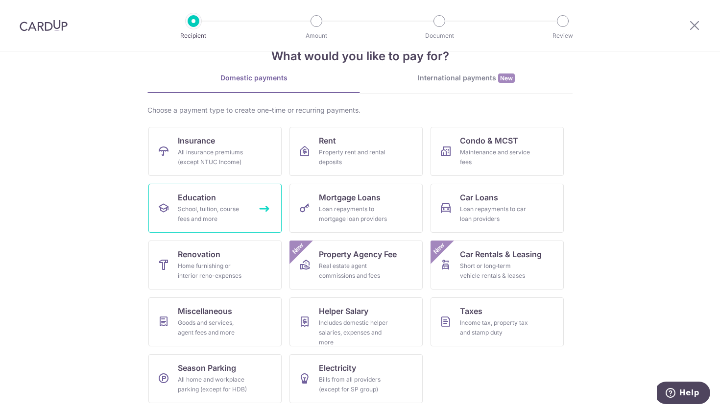
scroll to position [27, 0]
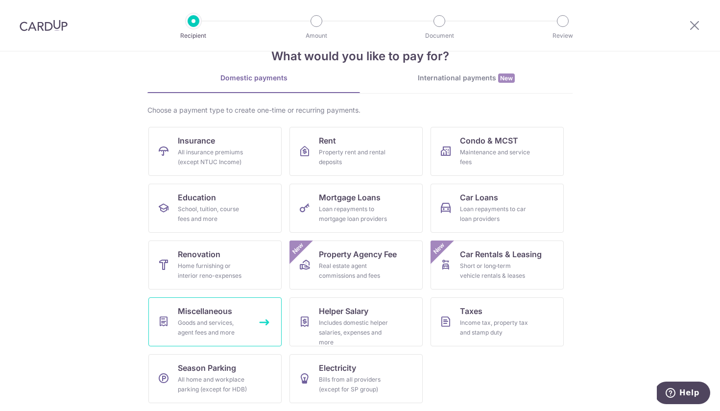
click at [231, 311] on span "Miscellaneous" at bounding box center [205, 311] width 54 height 12
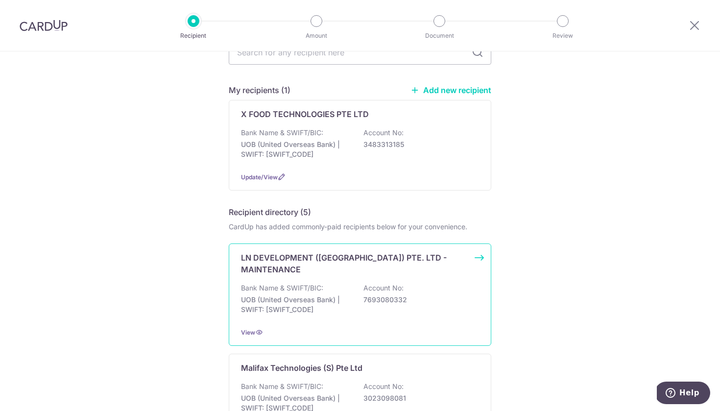
scroll to position [118, 0]
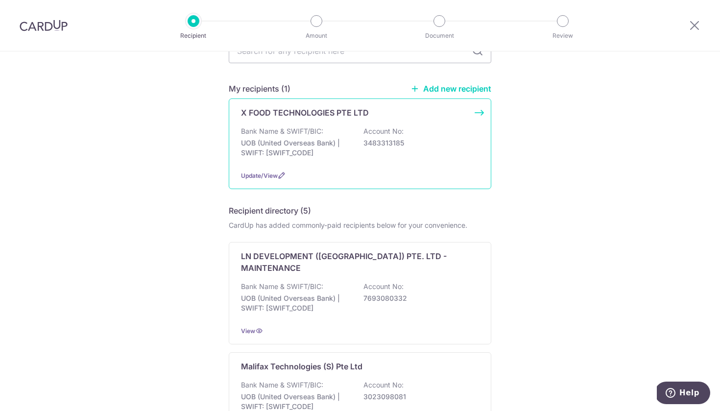
click at [304, 170] on div "Update/View" at bounding box center [360, 175] width 238 height 10
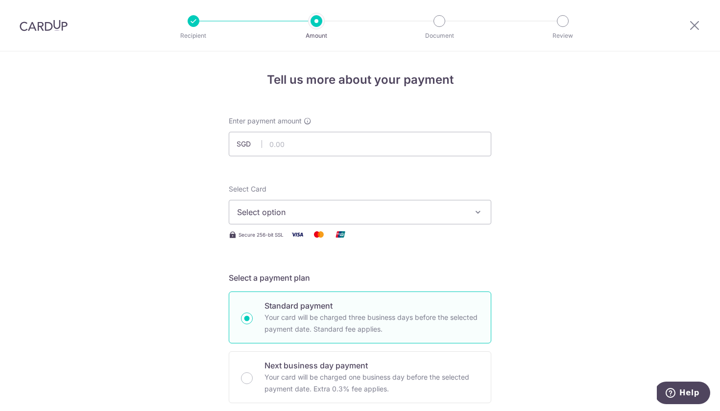
click at [319, 131] on div "Enter payment amount SGD" at bounding box center [360, 136] width 263 height 40
click at [319, 140] on input "text" at bounding box center [360, 144] width 263 height 24
type input "22,000.00"
click at [351, 212] on span "Select option" at bounding box center [351, 212] width 228 height 12
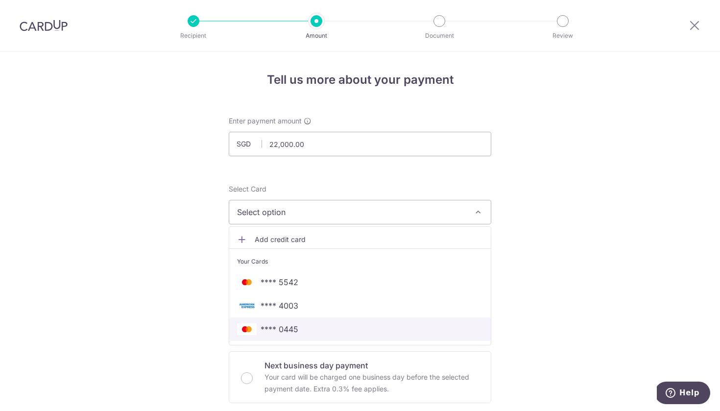
click at [296, 335] on span "**** 0445" at bounding box center [280, 329] width 38 height 12
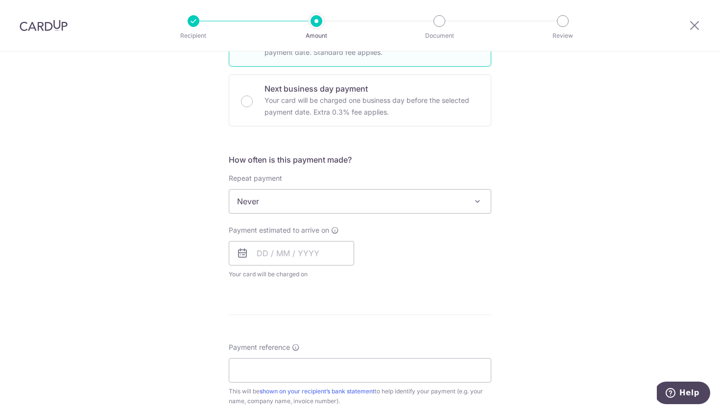
scroll to position [286, 0]
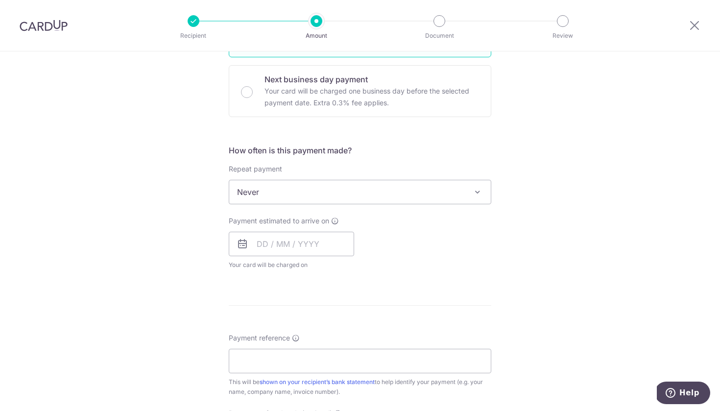
click at [338, 188] on span "Never" at bounding box center [360, 192] width 262 height 24
click at [295, 247] on input "text" at bounding box center [291, 244] width 125 height 24
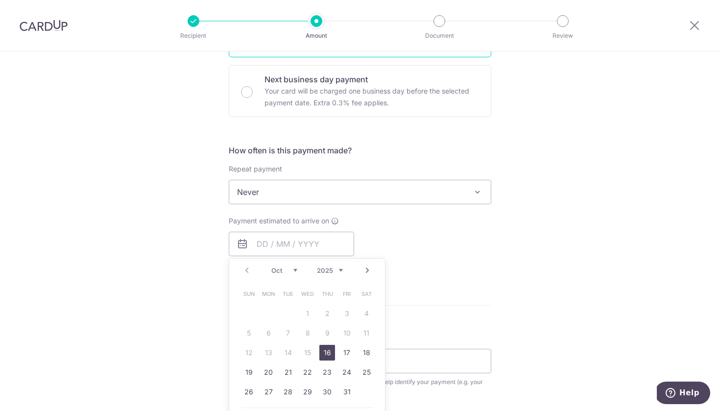
click at [324, 353] on link "16" at bounding box center [327, 353] width 16 height 16
type input "16/10/2025"
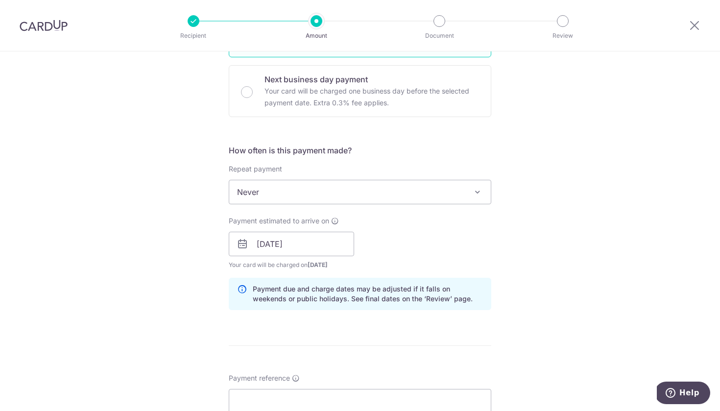
click at [432, 238] on div "Payment estimated to arrive on 16/10/2025 Prev Next Oct Nov Dec 2025 2026 2027 …" at bounding box center [360, 243] width 274 height 54
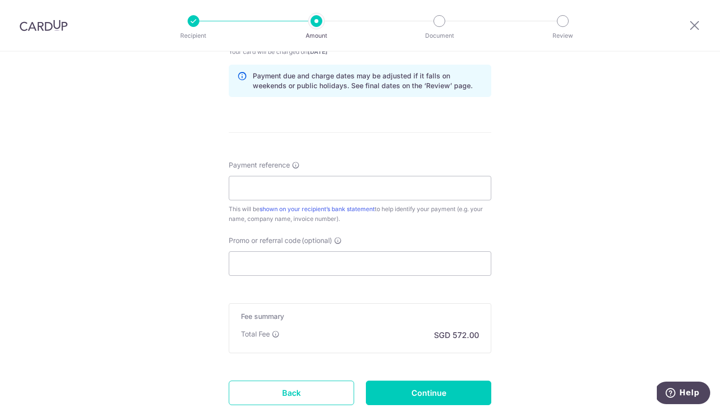
scroll to position [516, 0]
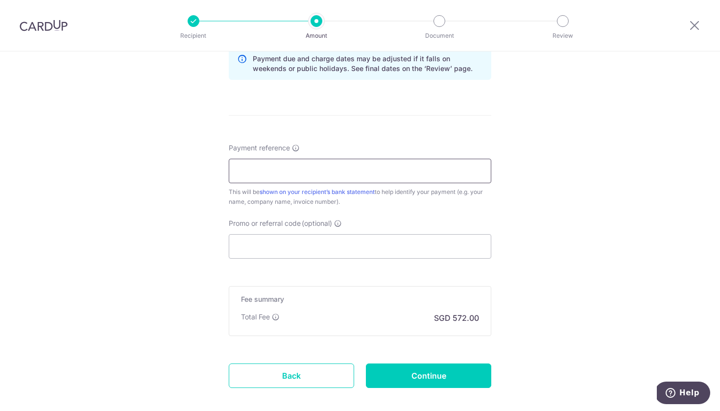
click at [389, 168] on input "Payment reference" at bounding box center [360, 171] width 263 height 24
type input "b"
type input "Boozee"
click at [346, 236] on input "Promo or referral code (optional)" at bounding box center [360, 246] width 263 height 24
paste input "OFF225"
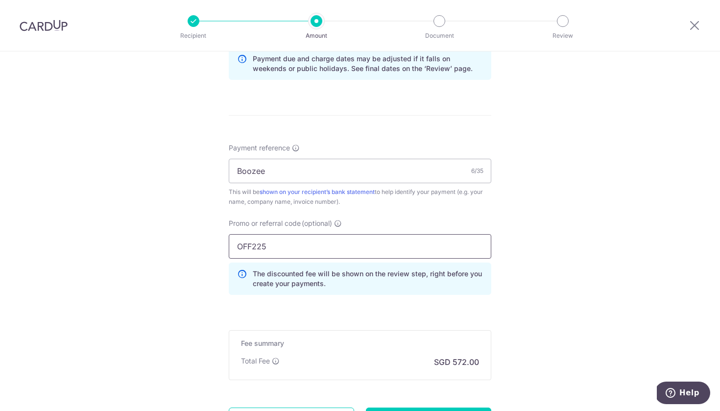
type input "OFF225"
click button "Add Card" at bounding box center [0, 0] width 0 height 0
click at [437, 337] on div "Fee summary Base fee Extend fee Next-day fee Total Fee SGD 572.00" at bounding box center [360, 355] width 263 height 50
click at [448, 311] on form "Enter payment amount SGD 22,000.00 22000.00 Select Card **** 0445 Add credit ca…" at bounding box center [360, 30] width 263 height 860
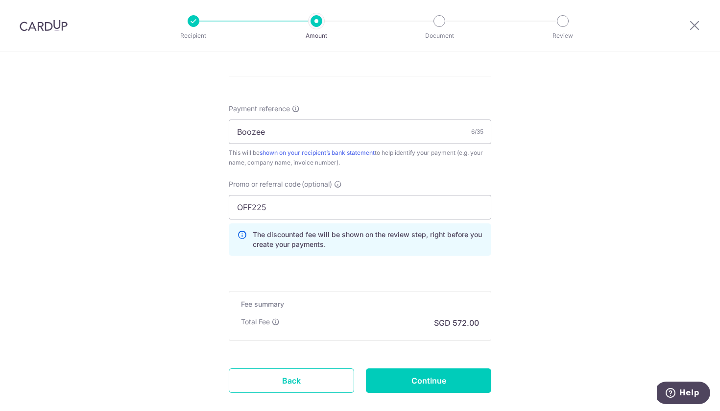
scroll to position [558, 0]
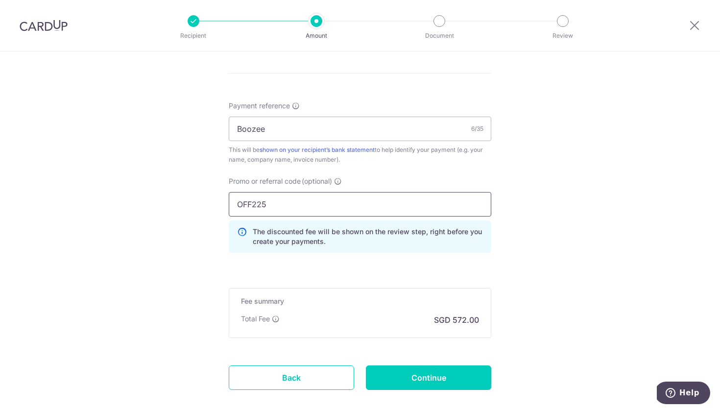
click at [370, 208] on input "OFF225" at bounding box center [360, 204] width 263 height 24
click at [369, 243] on p "The discounted fee will be shown on the review step, right before you create yo…" at bounding box center [368, 237] width 230 height 20
click at [369, 208] on input "OFF225" at bounding box center [360, 204] width 263 height 24
click button "Add Card" at bounding box center [0, 0] width 0 height 0
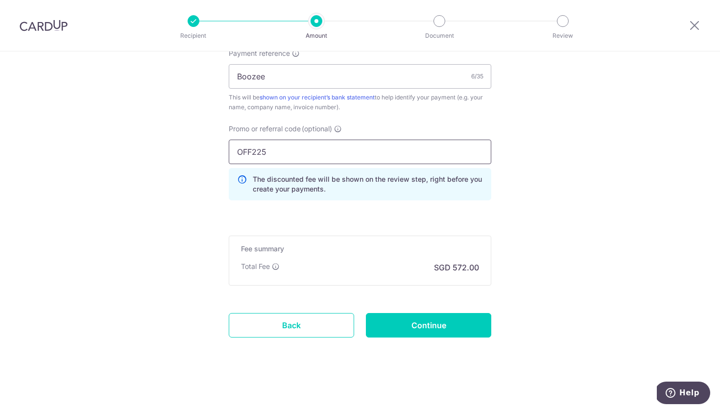
scroll to position [611, 0]
click at [335, 145] on input "OFF225" at bounding box center [360, 152] width 263 height 24
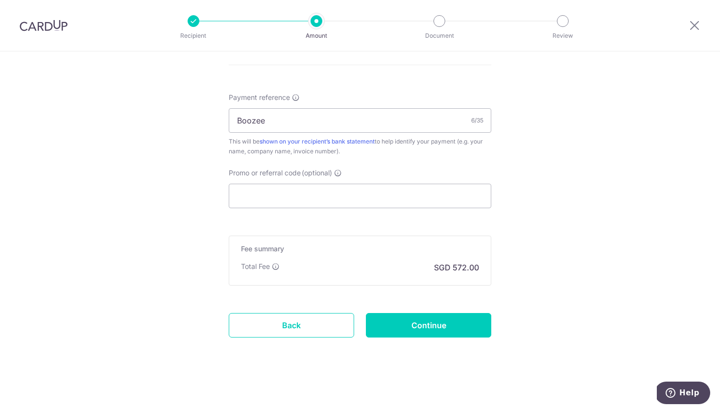
click at [348, 193] on input "Promo or referral code (optional)" at bounding box center [360, 196] width 263 height 24
paste input "OFF225"
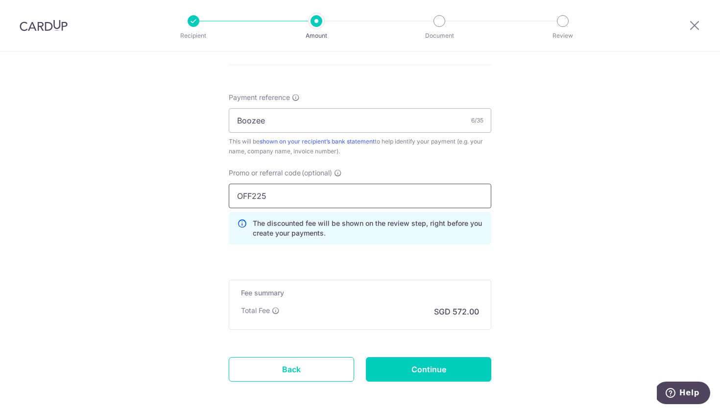
type input "OFF225"
click at [349, 238] on p "The discounted fee will be shown on the review step, right before you create yo…" at bounding box center [368, 228] width 230 height 20
click at [426, 371] on input "Continue" at bounding box center [428, 369] width 125 height 24
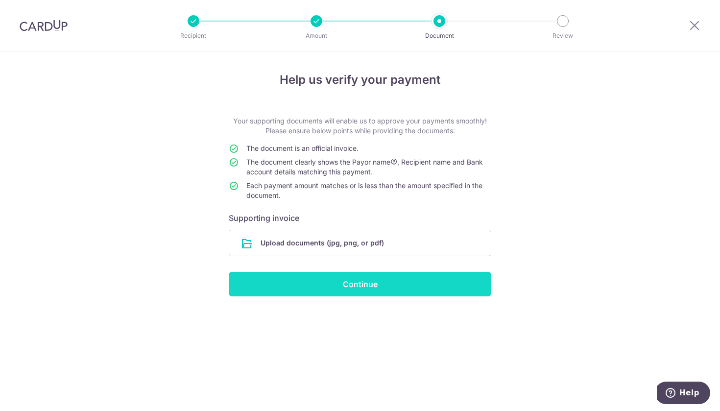
click at [386, 296] on input "Continue" at bounding box center [360, 284] width 263 height 24
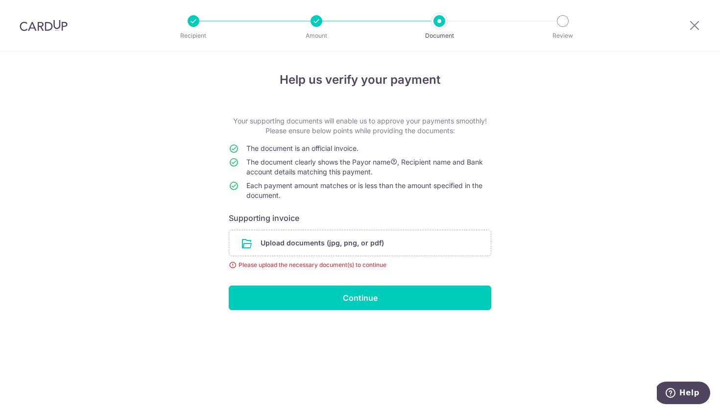
click at [254, 145] on span "The document is an official invoice." at bounding box center [302, 148] width 112 height 8
click at [694, 26] on icon at bounding box center [695, 25] width 12 height 12
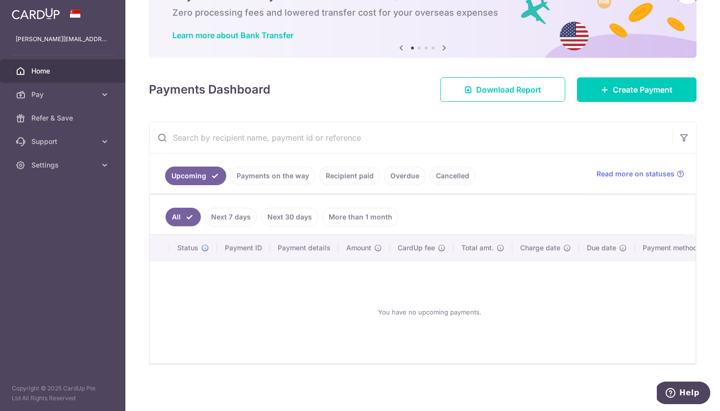
scroll to position [56, 0]
